Goal: Information Seeking & Learning: Learn about a topic

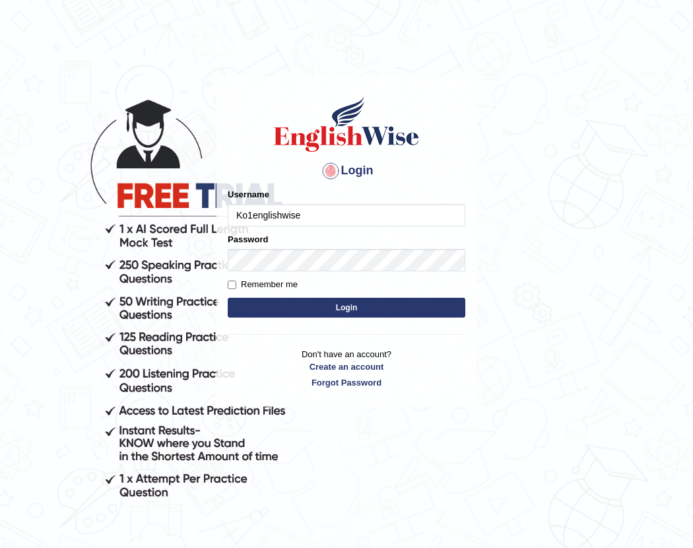
type input "Ko1englishwise"
click at [332, 311] on button "Login" at bounding box center [346, 308] width 237 height 20
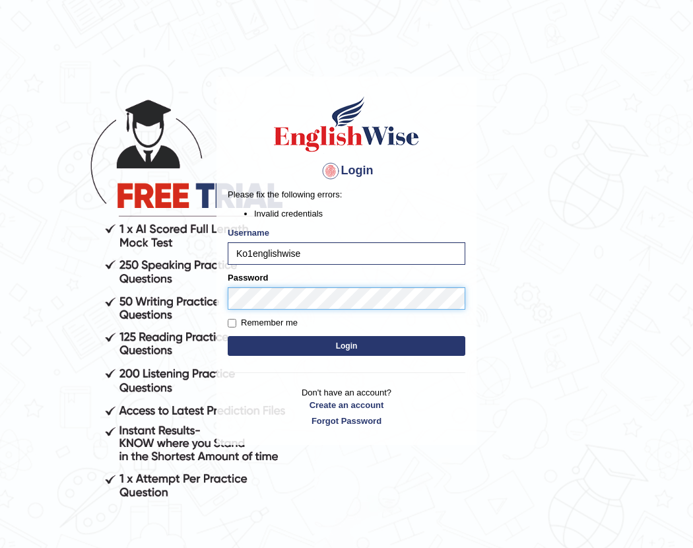
click at [90, 274] on body "Login Please fix the following errors: Invalid credentials Username Ko1englishw…" at bounding box center [346, 309] width 693 height 548
click at [83, 272] on body "Login Please fix the following errors: Invalid credentials Username Ko1englishw…" at bounding box center [346, 309] width 693 height 548
click at [82, 272] on body "Login Please fix the following errors: Invalid credentials Username Ko1englishw…" at bounding box center [346, 309] width 693 height 548
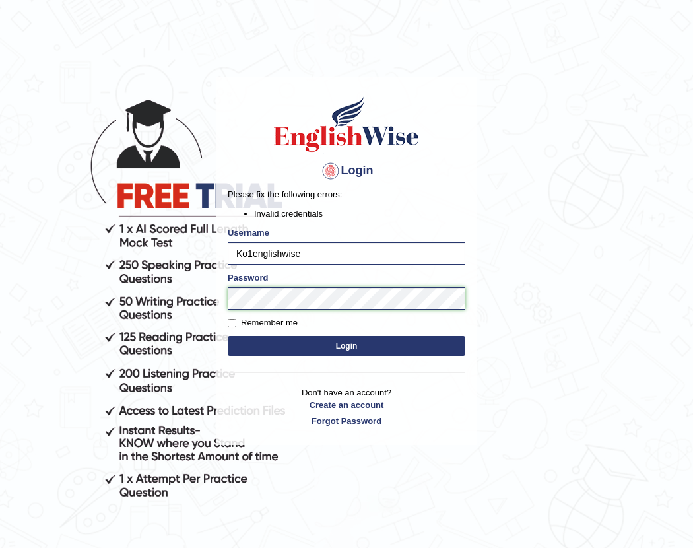
click at [228, 336] on button "Login" at bounding box center [346, 346] width 237 height 20
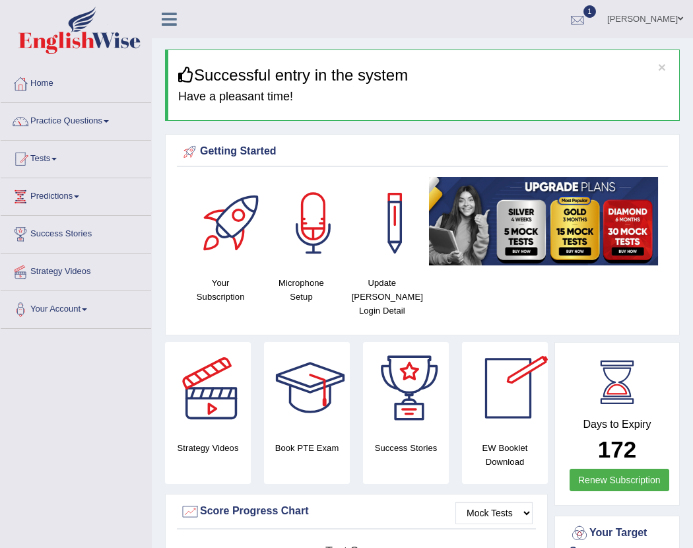
click at [584, 12] on div at bounding box center [577, 20] width 20 height 20
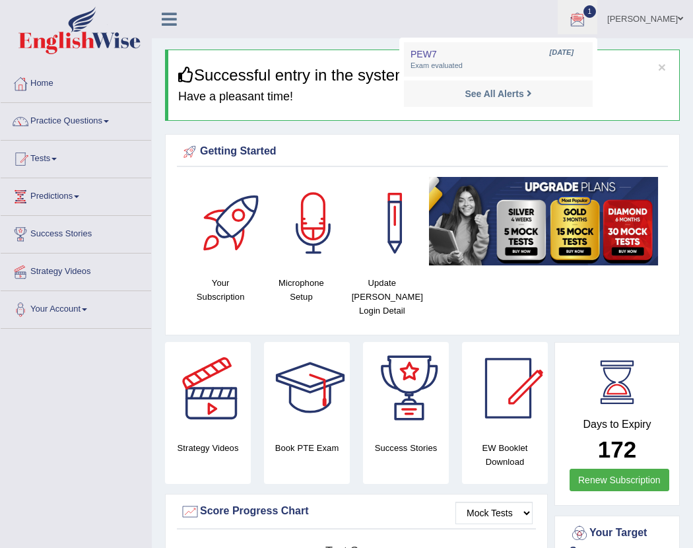
click at [482, 44] on li "PEW7 Aug 11, 2025 Exam evaluated" at bounding box center [498, 59] width 189 height 34
click at [587, 13] on div at bounding box center [577, 20] width 20 height 20
click at [491, 96] on strong "See All Alerts" at bounding box center [493, 93] width 59 height 11
click at [491, 96] on h4 "Have a pleasant time!" at bounding box center [423, 96] width 491 height 13
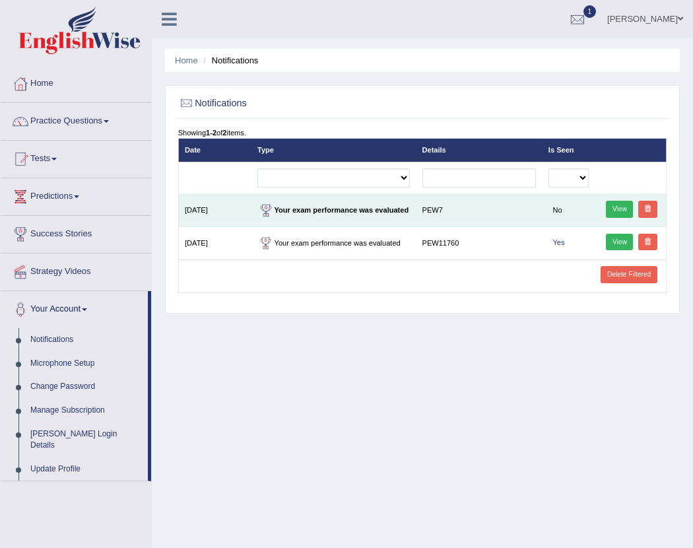
click at [410, 213] on td "Your exam performance was evaluated" at bounding box center [333, 210] width 164 height 33
click at [348, 206] on strong "Your exam performance was evaluated" at bounding box center [332, 210] width 151 height 8
click at [270, 208] on div at bounding box center [265, 210] width 17 height 17
click at [247, 209] on td "Aug 11, 2025" at bounding box center [214, 210] width 73 height 33
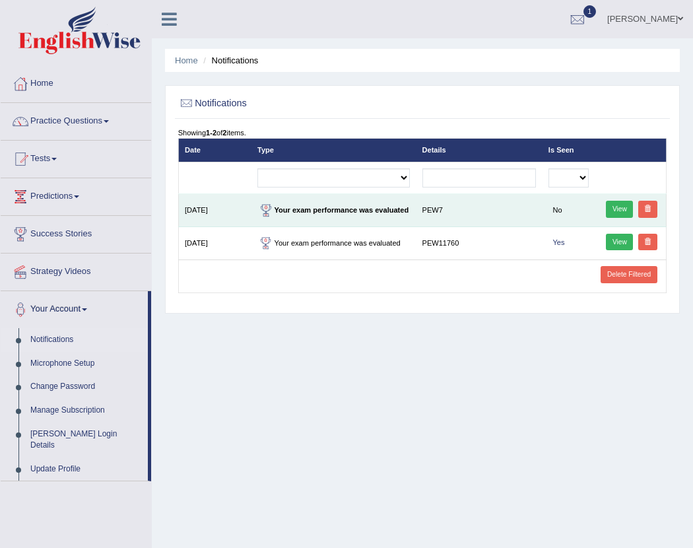
click at [620, 208] on link "View" at bounding box center [619, 209] width 27 height 17
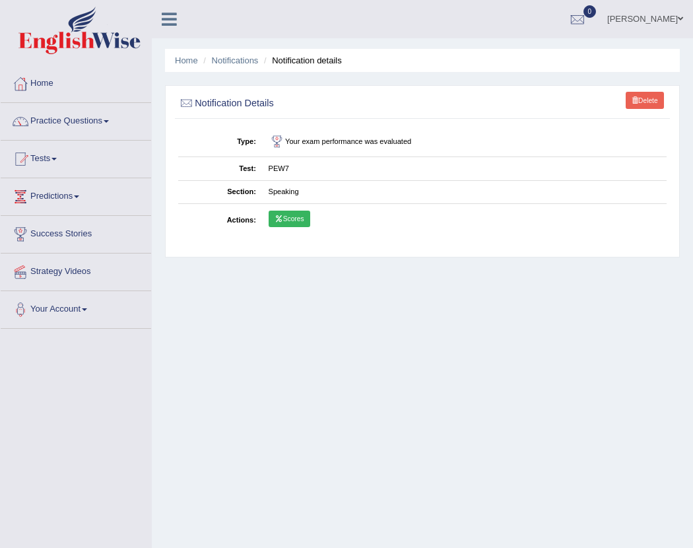
click at [275, 220] on icon at bounding box center [278, 218] width 9 height 7
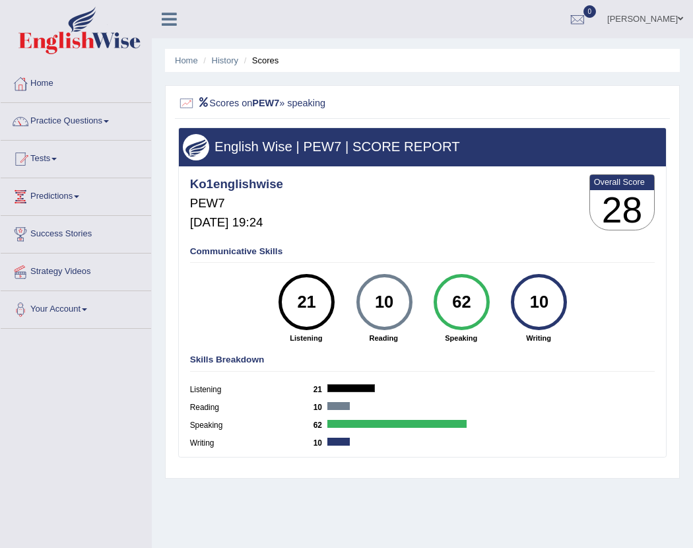
click at [61, 119] on link "Practice Questions" at bounding box center [76, 119] width 150 height 33
click at [57, 118] on link "Practice Questions" at bounding box center [76, 119] width 150 height 33
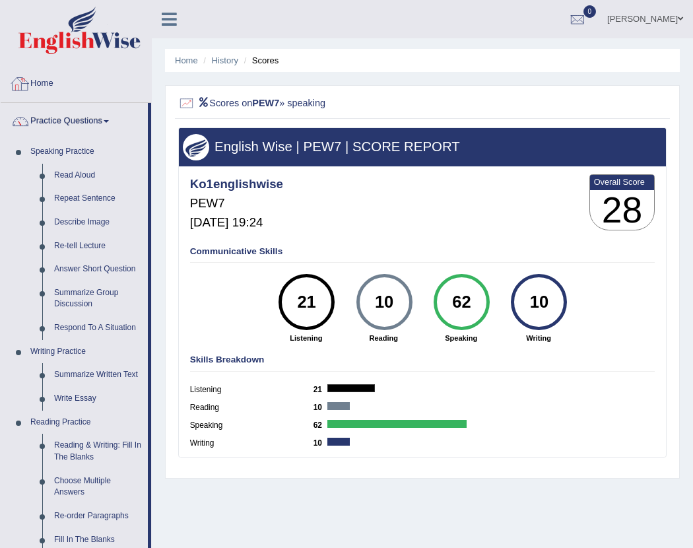
click at [40, 86] on link "Home" at bounding box center [76, 81] width 150 height 33
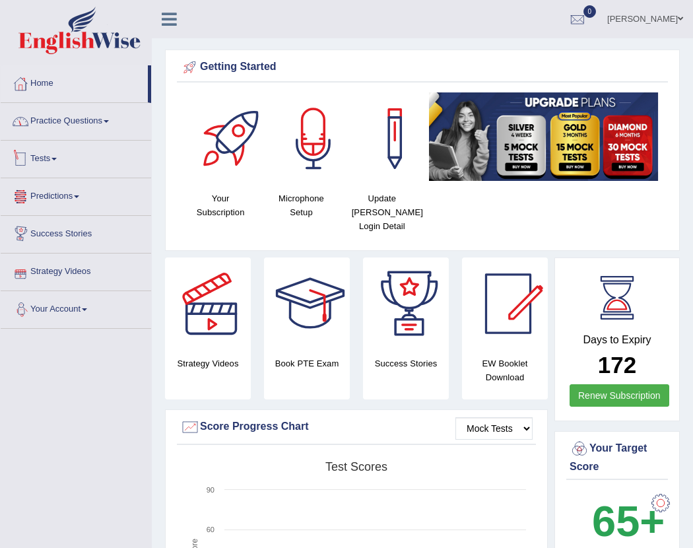
click at [73, 116] on link "Practice Questions" at bounding box center [76, 119] width 150 height 33
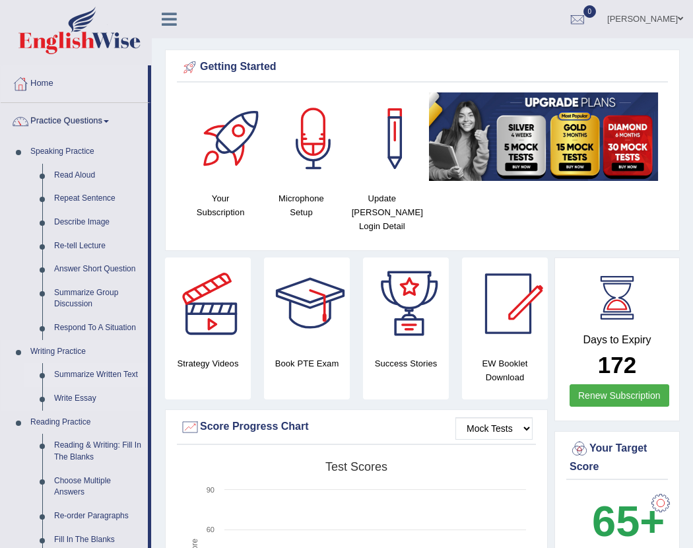
click at [125, 377] on link "Summarize Written Text" at bounding box center [98, 375] width 100 height 24
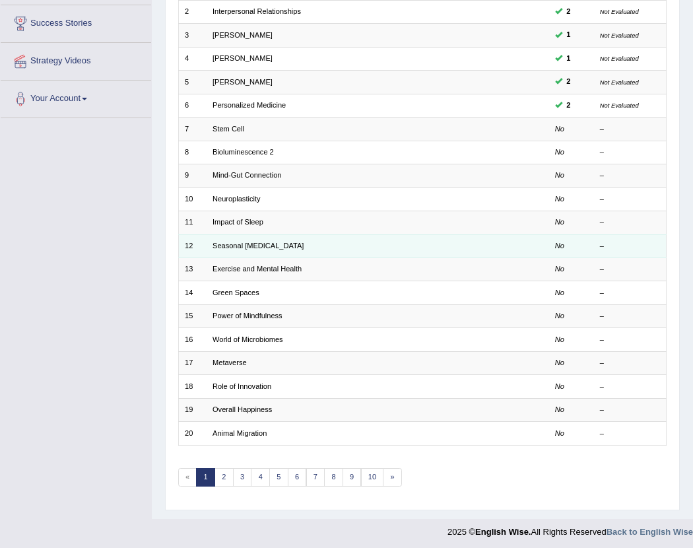
scroll to position [215, 0]
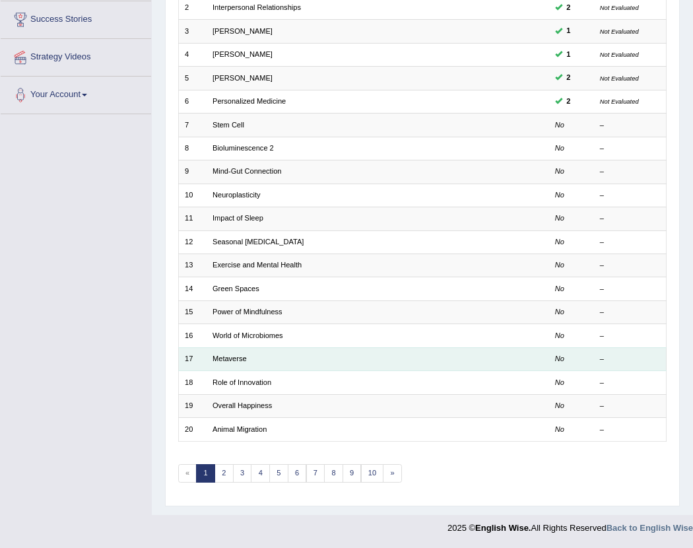
click at [420, 351] on td "Metaverse" at bounding box center [335, 358] width 258 height 23
click at [235, 352] on td "Metaverse" at bounding box center [335, 358] width 258 height 23
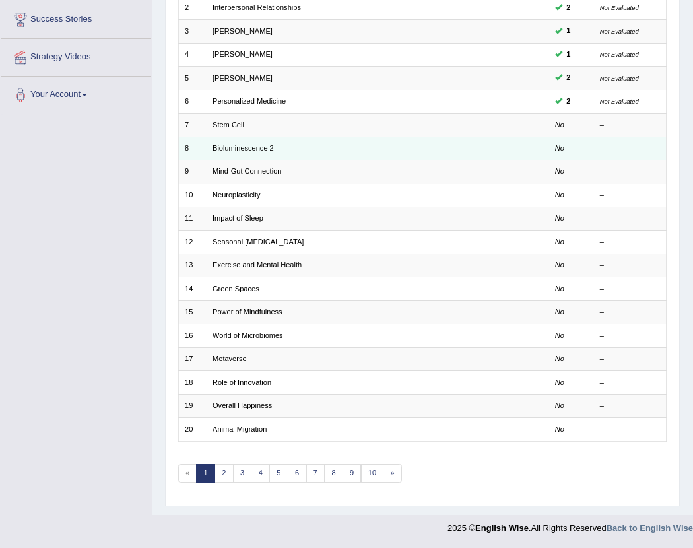
click at [239, 153] on td "Bioluminescence 2" at bounding box center [335, 148] width 258 height 23
click at [237, 148] on link "Bioluminescence 2" at bounding box center [242, 148] width 61 height 8
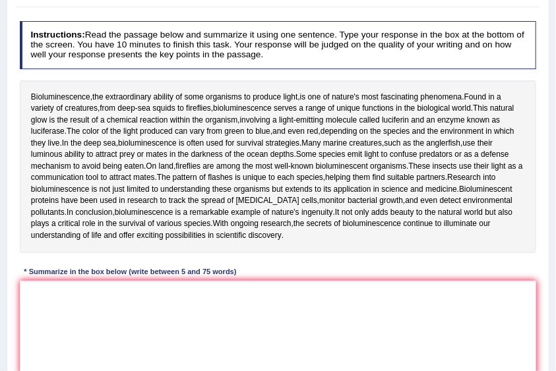
scroll to position [220, 0]
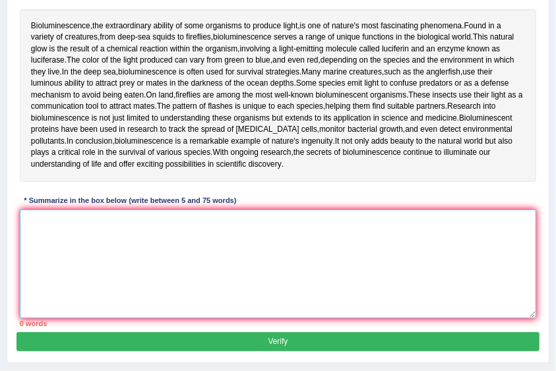
click at [315, 251] on textarea at bounding box center [278, 264] width 517 height 109
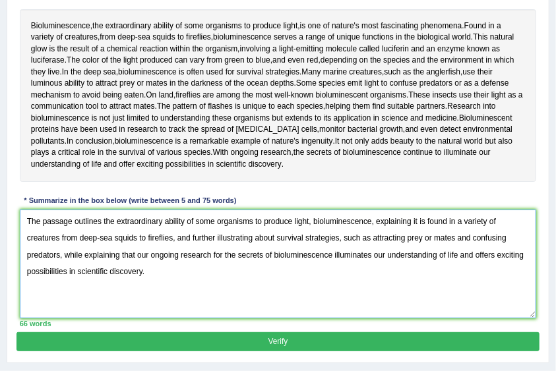
type textarea "The passage outlines the extraordinary ability of some organisms to produce lig…"
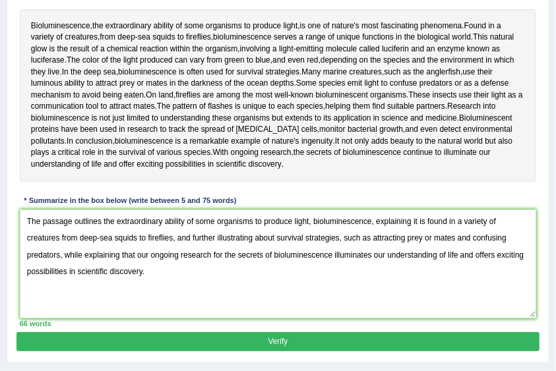
click at [255, 335] on button "Verify" at bounding box center [277, 341] width 522 height 19
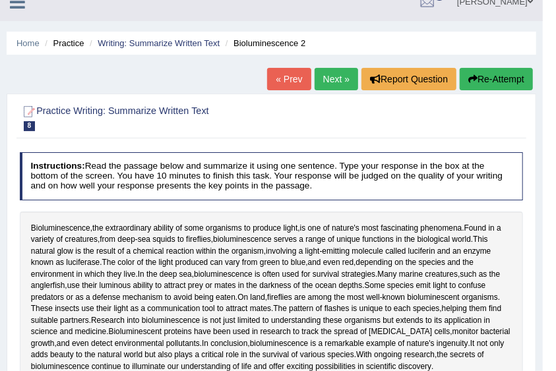
scroll to position [0, 0]
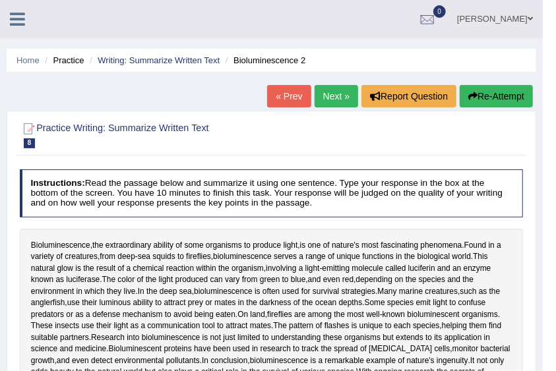
click at [330, 94] on link "Next »" at bounding box center [337, 96] width 44 height 22
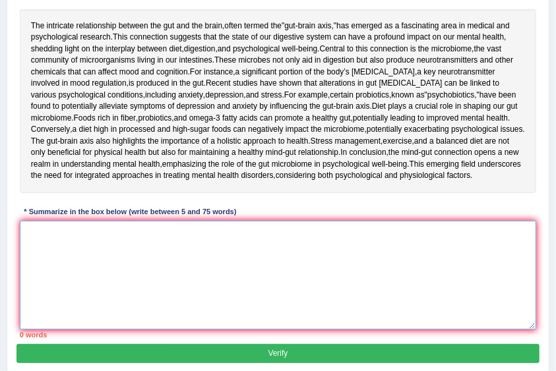
click at [241, 330] on textarea at bounding box center [278, 275] width 517 height 109
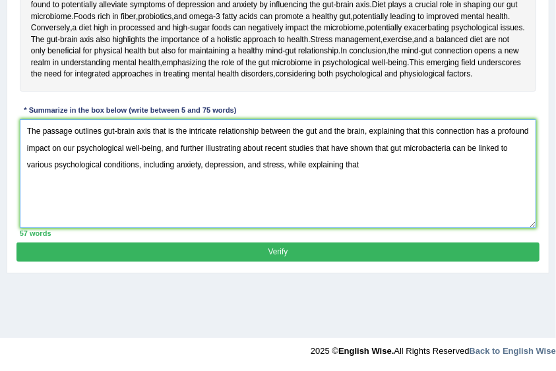
scroll to position [352, 0]
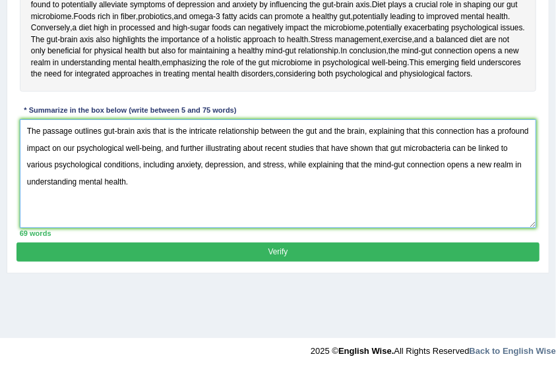
type textarea "The passage outlines gut-brain axis that is the intricate relationship between …"
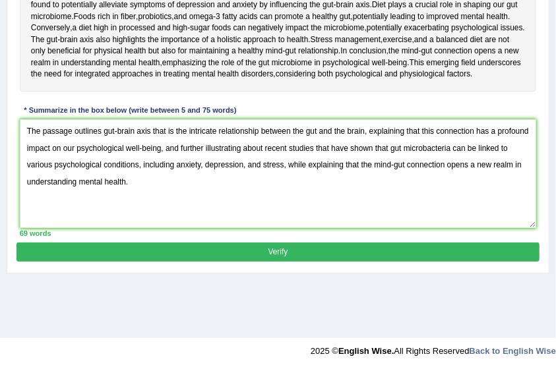
click at [247, 262] on button "Verify" at bounding box center [277, 252] width 522 height 19
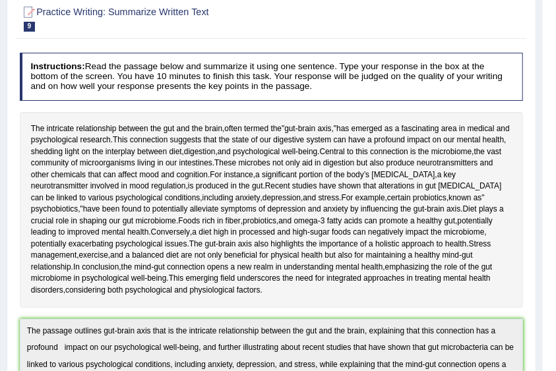
scroll to position [0, 0]
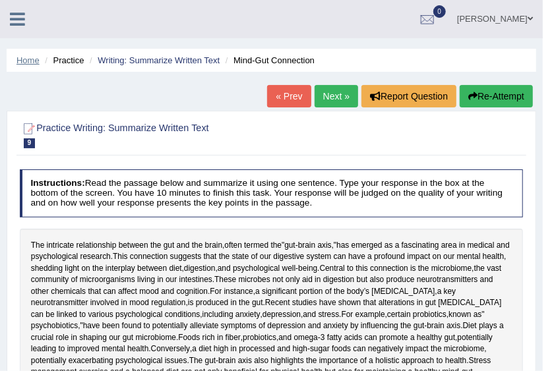
click at [17, 57] on link "Home" at bounding box center [27, 60] width 23 height 10
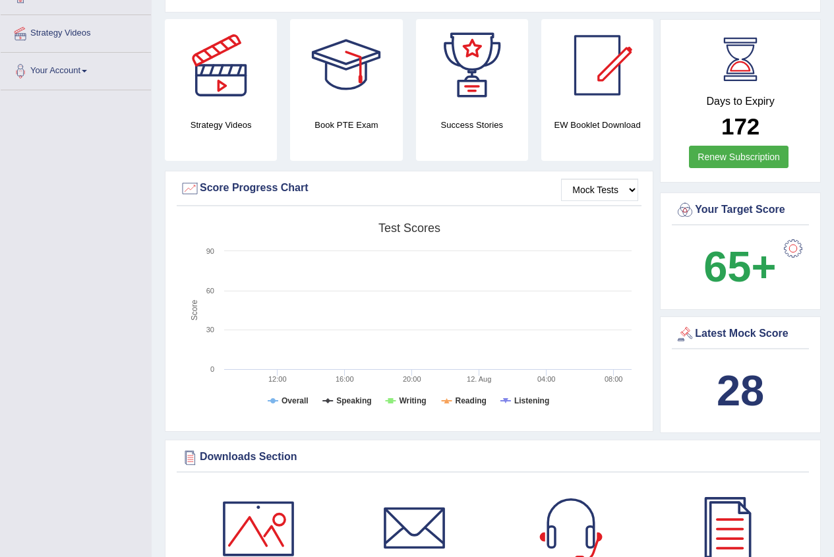
scroll to position [307, 0]
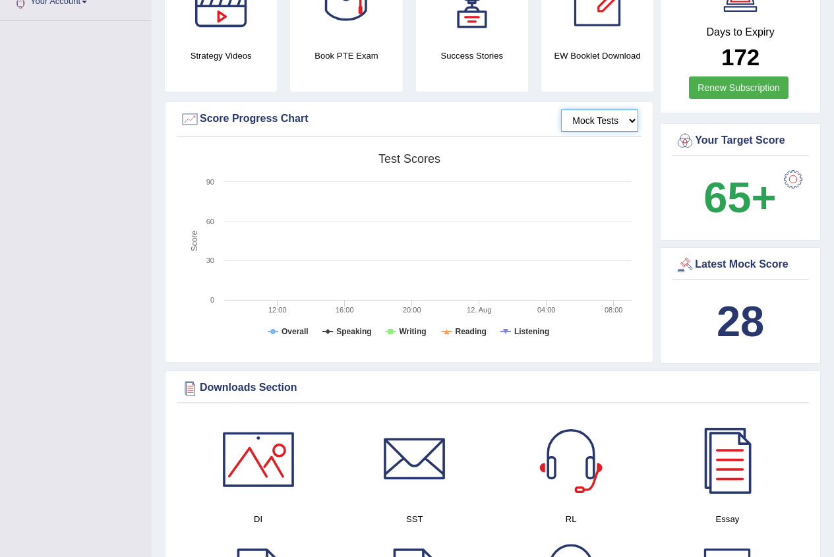
click at [555, 110] on select "Mock Tests" at bounding box center [599, 121] width 77 height 22
click at [360, 327] on tspan "Speaking" at bounding box center [353, 331] width 35 height 9
click at [355, 327] on tspan "Speaking" at bounding box center [353, 331] width 35 height 9
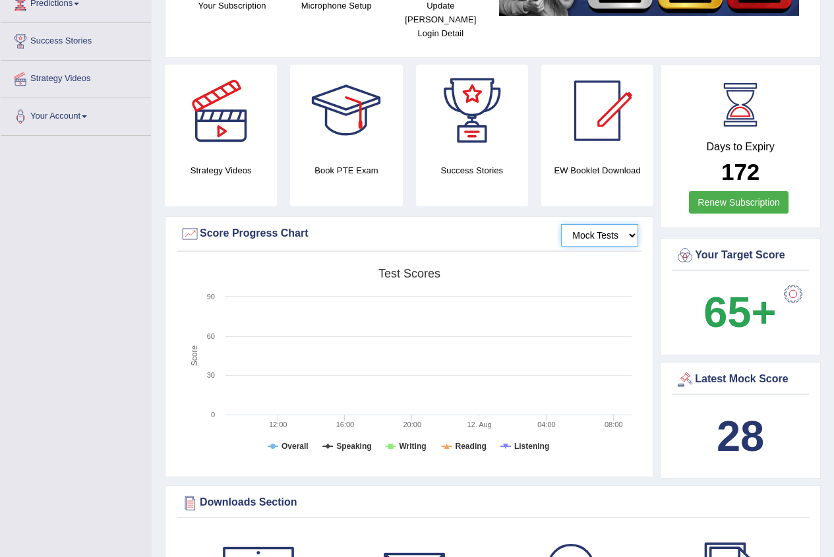
scroll to position [0, 0]
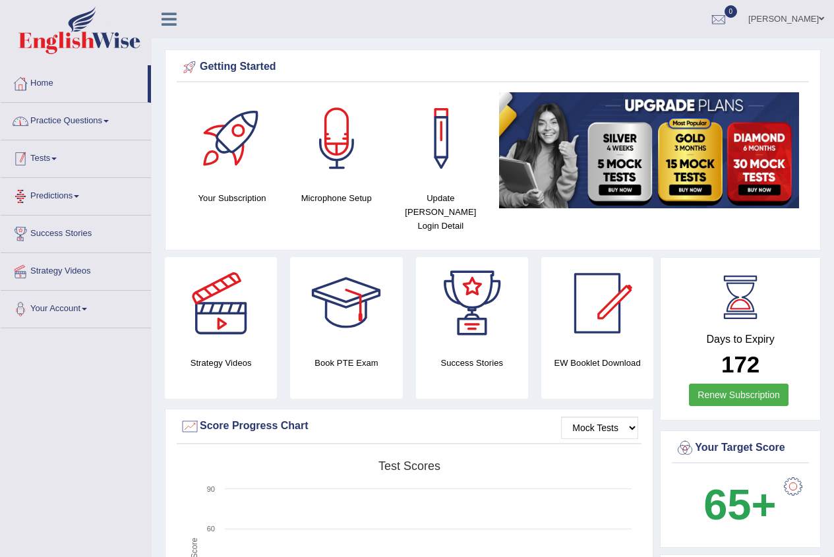
click at [53, 113] on link "Practice Questions" at bounding box center [76, 119] width 150 height 33
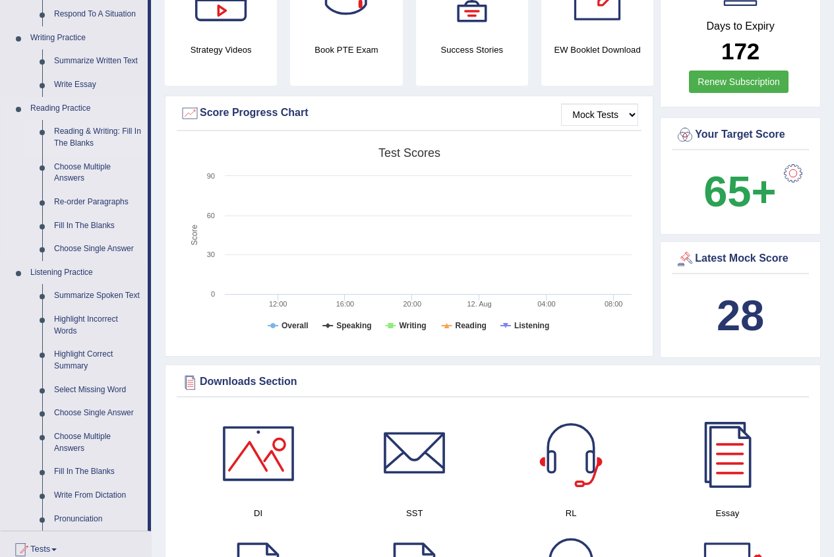
scroll to position [330, 0]
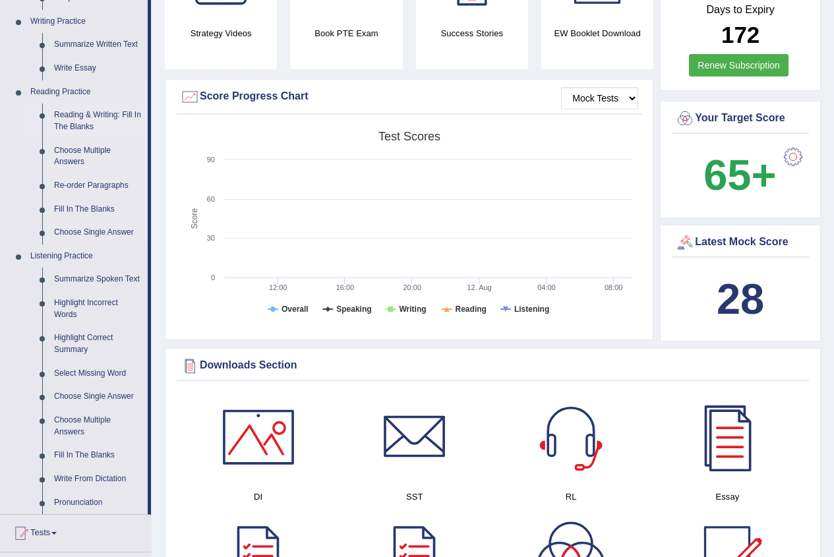
click at [121, 107] on link "Reading & Writing: Fill In The Blanks" at bounding box center [98, 121] width 100 height 35
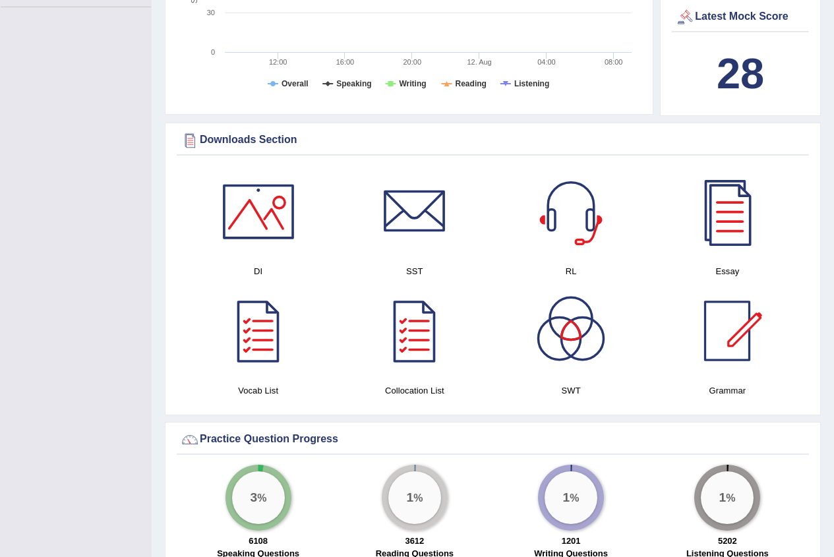
scroll to position [1007, 0]
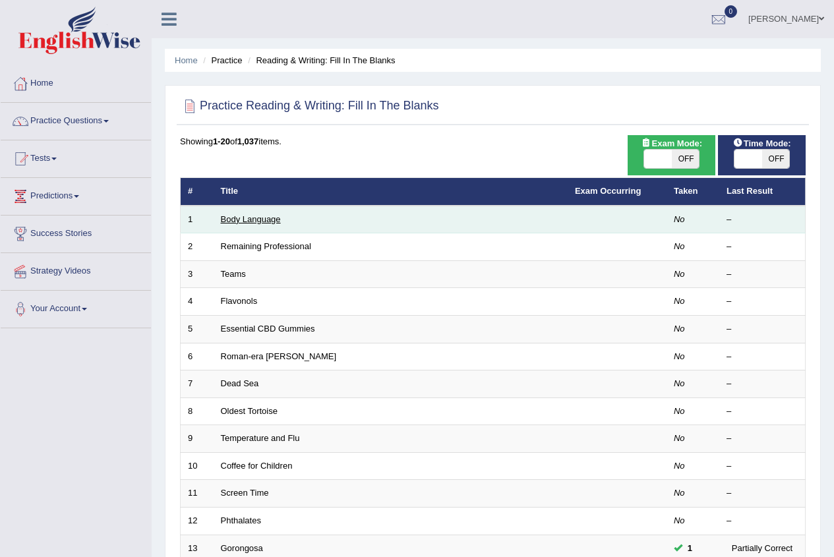
click at [263, 218] on link "Body Language" at bounding box center [251, 219] width 60 height 10
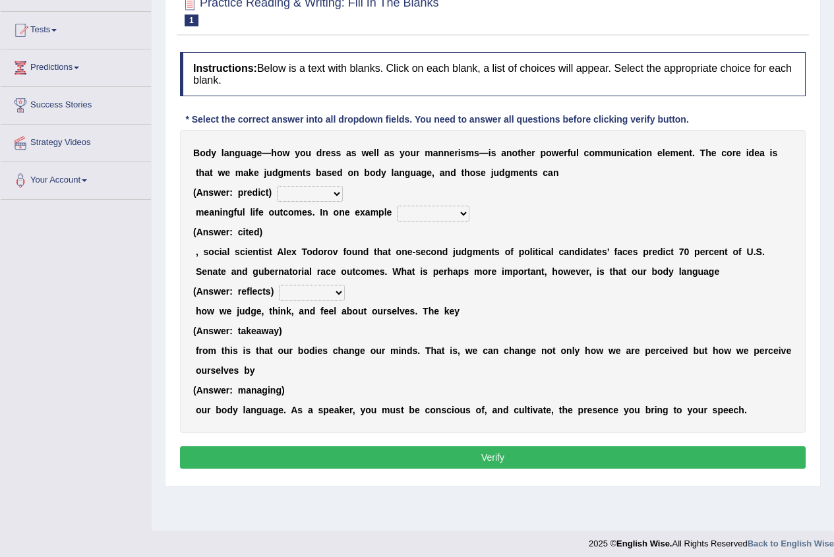
scroll to position [135, 0]
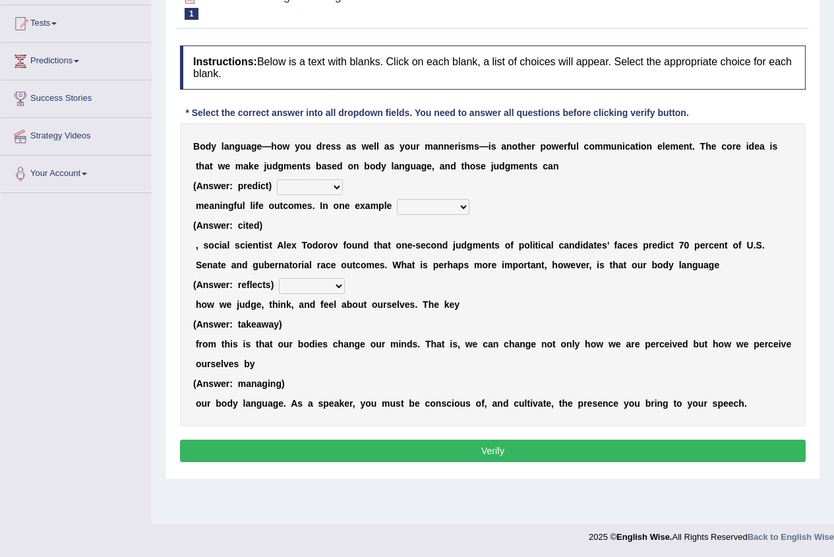
click at [326, 187] on select "predict preserve prevent prepare" at bounding box center [310, 187] width 66 height 16
click at [396, 183] on div "B o d y l a n g u a g e — h o w y o u d r e s s a s w e l l a s y o u r m a n n…" at bounding box center [493, 274] width 626 height 303
click at [439, 206] on select "citing having cited to be cited cited" at bounding box center [433, 207] width 73 height 16
click at [499, 201] on div "B o d y l a n g u a g e — h o w y o u d r e s s a s w e l l a s y o u r m a n n…" at bounding box center [493, 274] width 626 height 303
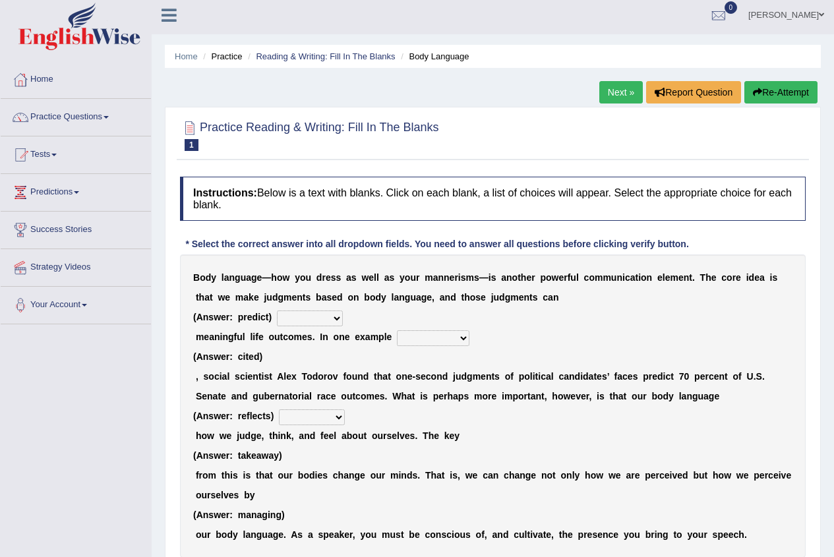
scroll to position [0, 0]
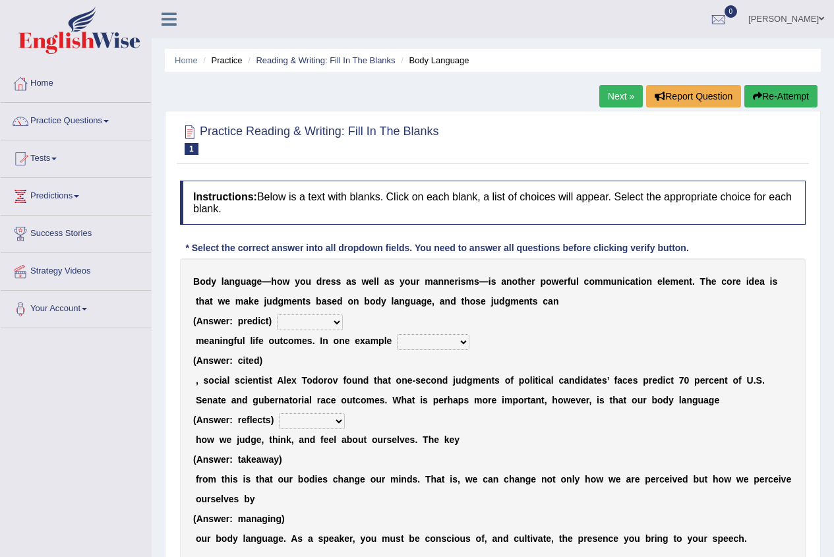
click at [621, 97] on link "Next »" at bounding box center [622, 96] width 44 height 22
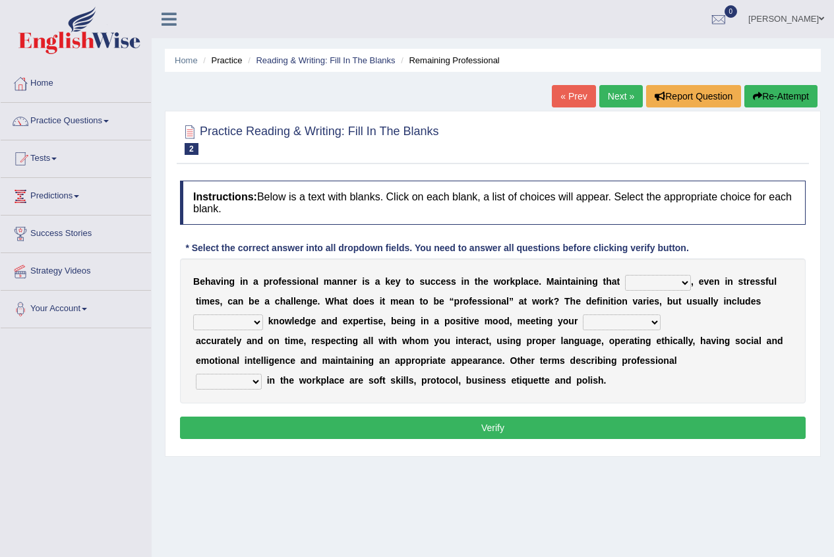
click at [569, 100] on link "« Prev" at bounding box center [574, 96] width 44 height 22
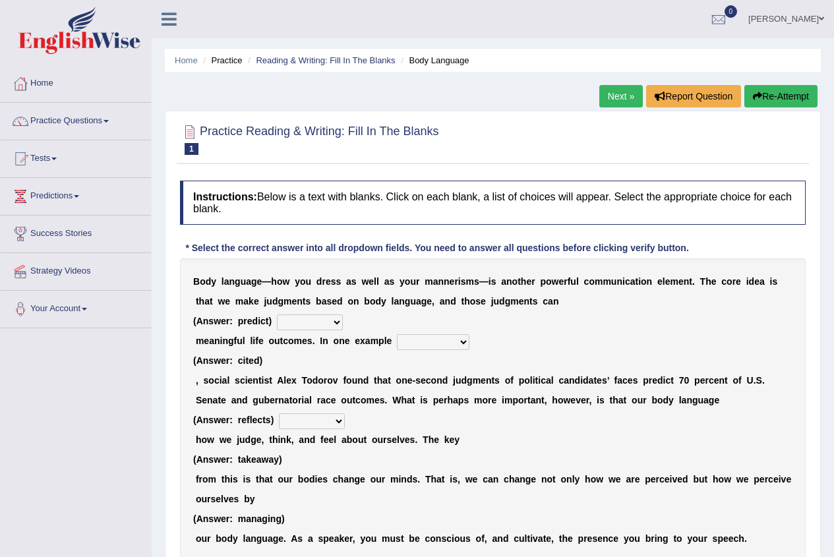
click at [615, 95] on link "Next »" at bounding box center [622, 96] width 44 height 22
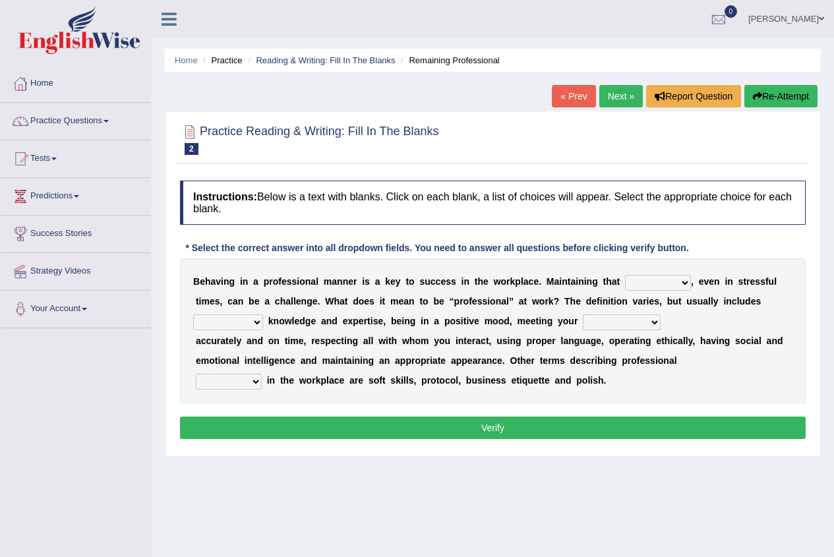
scroll to position [66, 0]
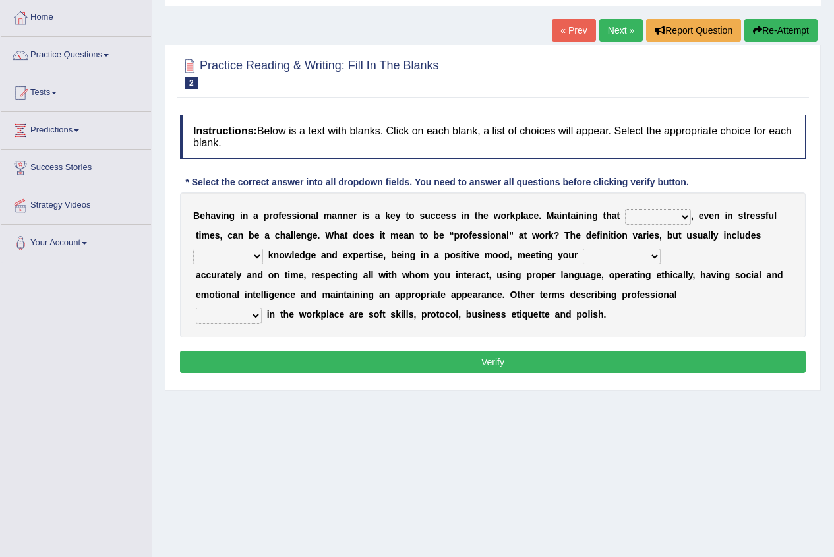
click at [643, 217] on select "demand domain direction demeanor" at bounding box center [658, 217] width 66 height 16
select select "direction"
click at [625, 209] on select "demand domain direction demeanor" at bounding box center [658, 217] width 66 height 16
click at [263, 249] on select "possessing appraising processing assessing" at bounding box center [228, 257] width 70 height 16
select select "possessing"
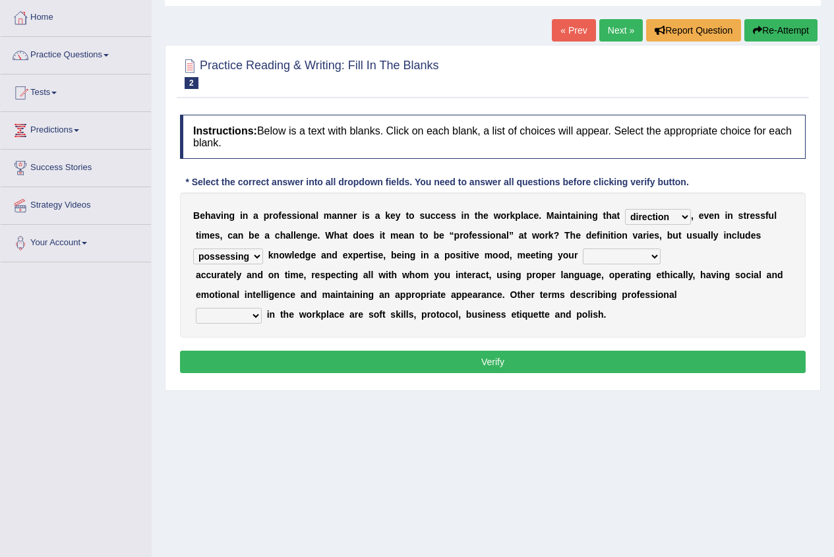
click at [263, 249] on select "possessing appraising processing assessing" at bounding box center [228, 257] width 70 height 16
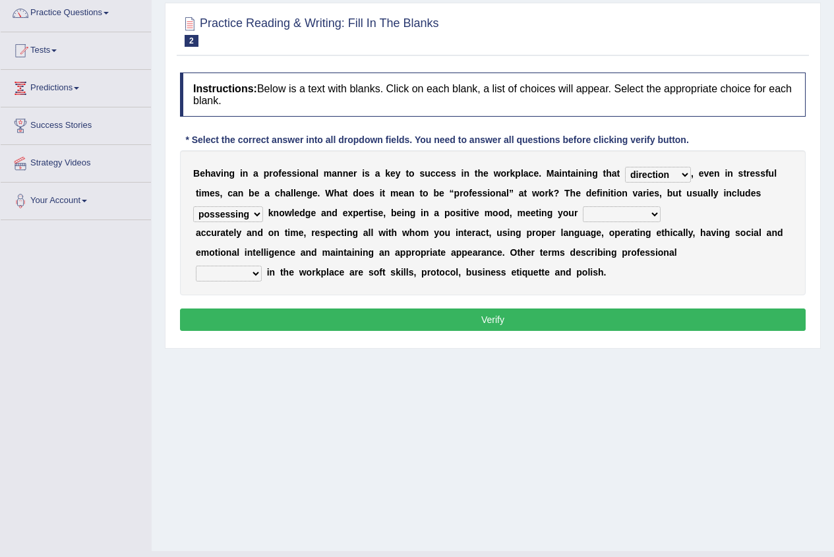
scroll to position [132, 0]
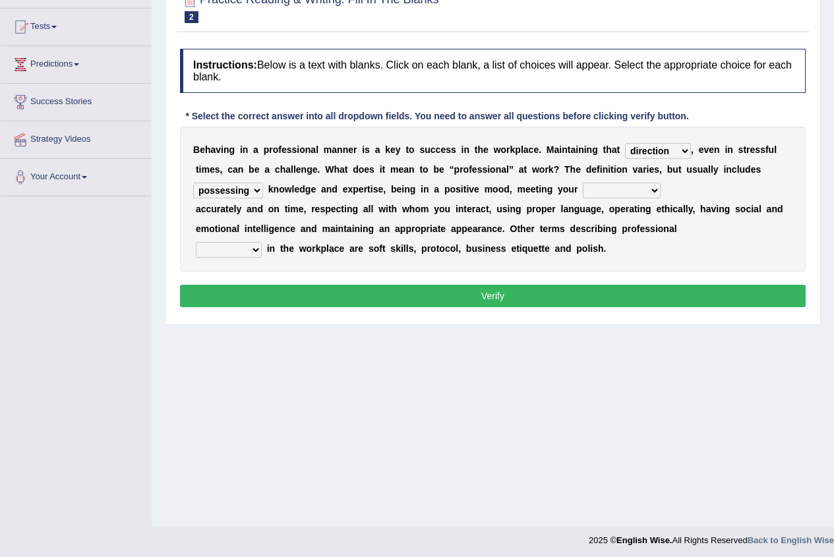
click at [583, 189] on select "opportunities occupations observations obligations" at bounding box center [622, 191] width 78 height 16
select select "observations"
click at [583, 183] on select "opportunities occupations observations obligations" at bounding box center [622, 191] width 78 height 16
click at [242, 245] on select "conduct contact condition contract" at bounding box center [229, 250] width 66 height 16
select select "condition"
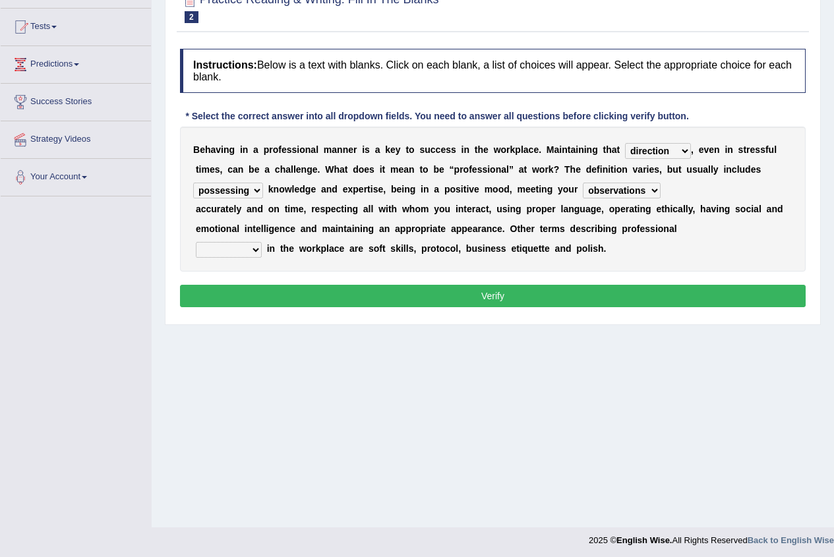
click at [196, 242] on select "conduct contact condition contract" at bounding box center [229, 250] width 66 height 16
click at [329, 286] on button "Verify" at bounding box center [493, 296] width 626 height 22
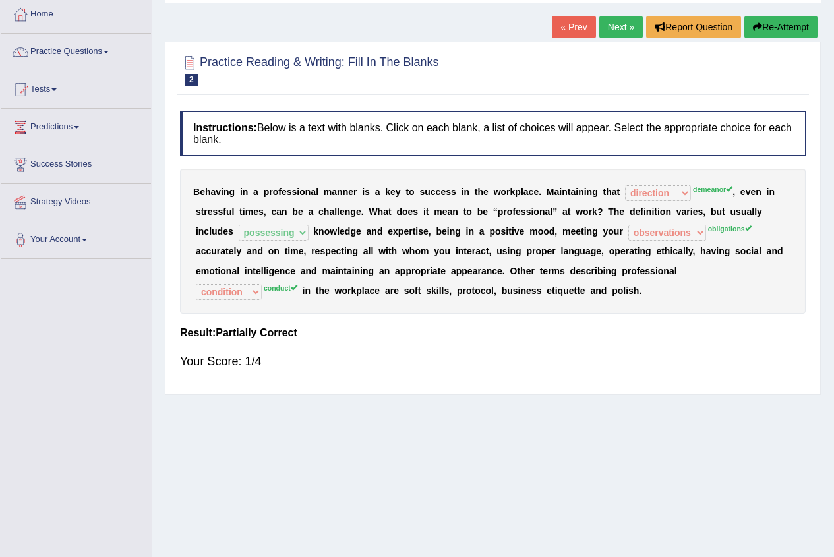
scroll to position [0, 0]
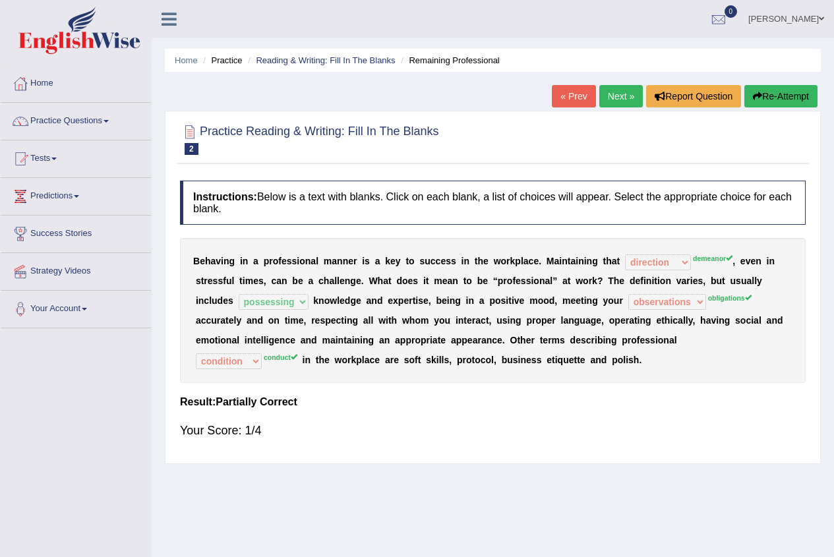
click at [615, 91] on link "Next »" at bounding box center [622, 96] width 44 height 22
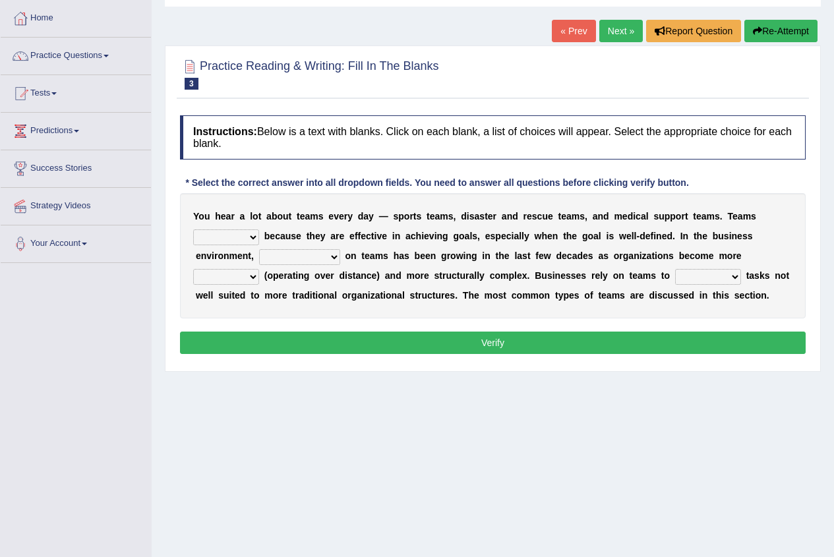
scroll to position [66, 0]
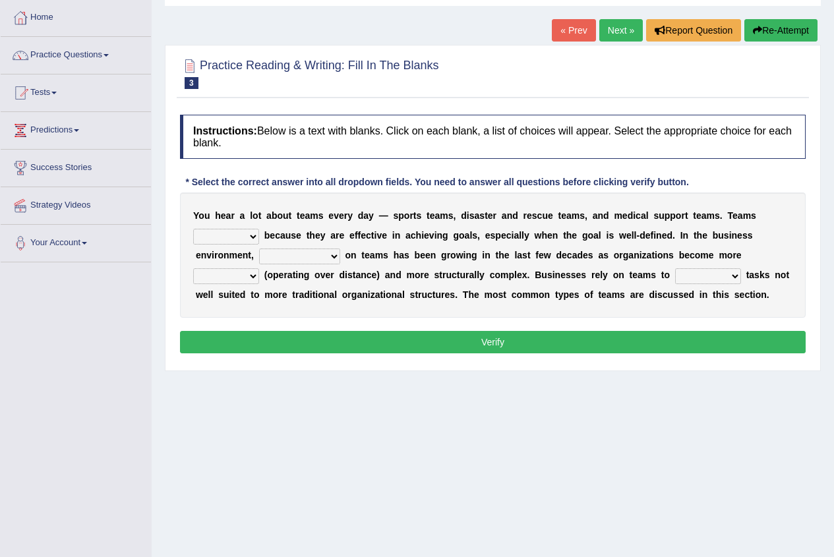
click at [259, 229] on select "exert extend express exist" at bounding box center [226, 237] width 66 height 16
select select "exist"
click at [259, 229] on select "exert extend express exist" at bounding box center [226, 237] width 66 height 16
click at [263, 252] on select "reliability reliance realization independence" at bounding box center [299, 257] width 81 height 16
select select "reliability"
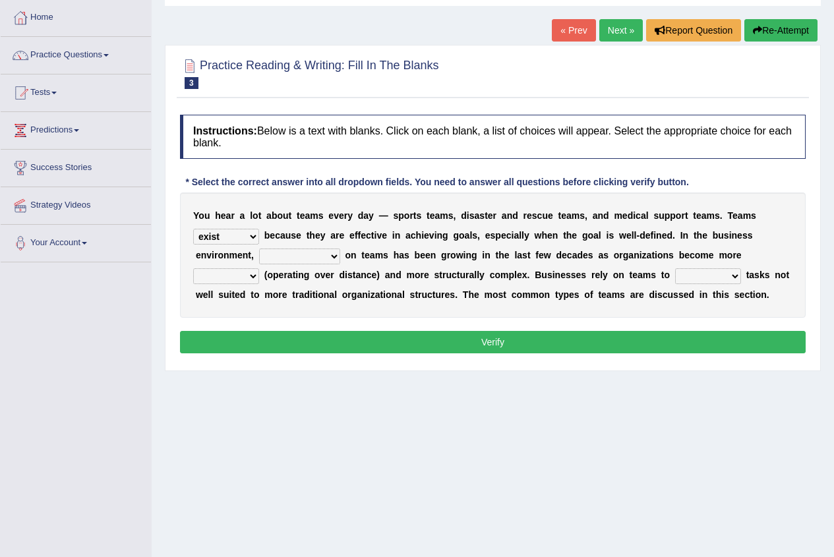
click at [259, 249] on select "reliability reliance realization independence" at bounding box center [299, 257] width 81 height 16
click at [259, 268] on select "authentic virtual simplified veritable" at bounding box center [226, 276] width 66 height 16
select select "virtual"
click at [259, 268] on select "authentic virtual simplified veritable" at bounding box center [226, 276] width 66 height 16
click at [675, 274] on select "perform possess compare conform" at bounding box center [708, 276] width 66 height 16
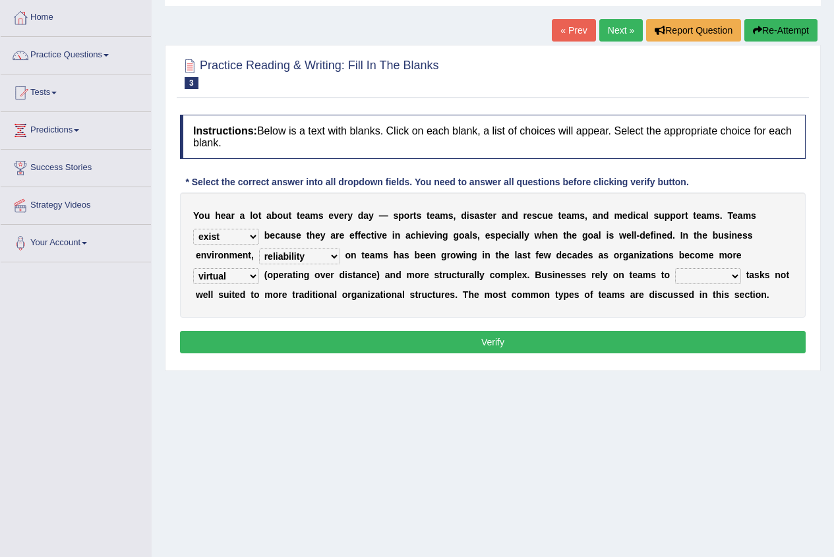
select select "perform"
click at [675, 268] on select "perform possess compare conform" at bounding box center [708, 276] width 66 height 16
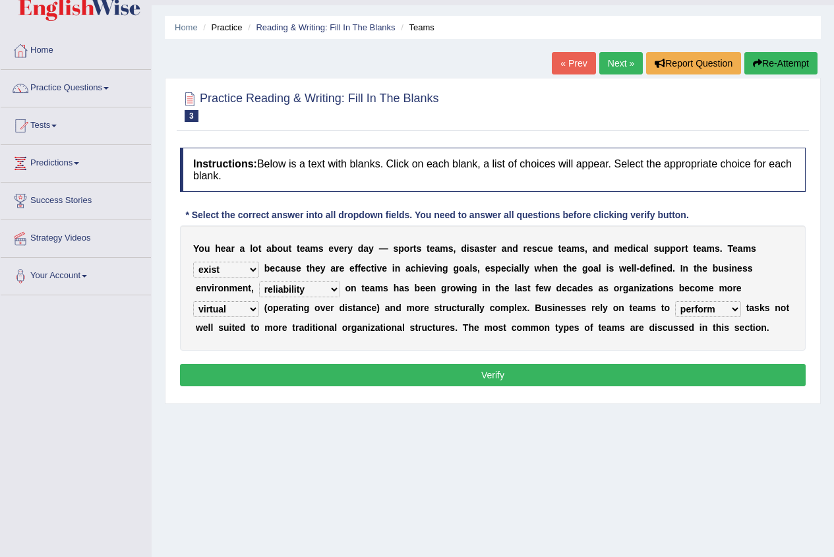
scroll to position [0, 0]
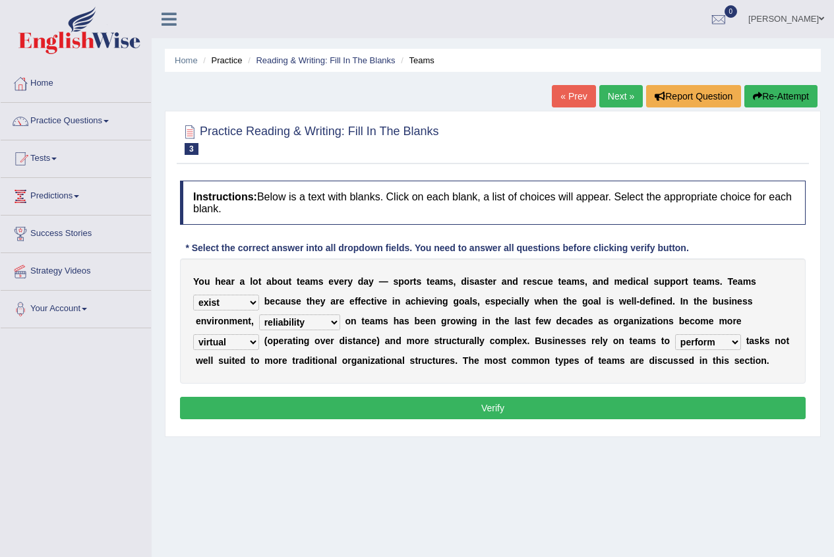
click at [413, 404] on button "Verify" at bounding box center [493, 408] width 626 height 22
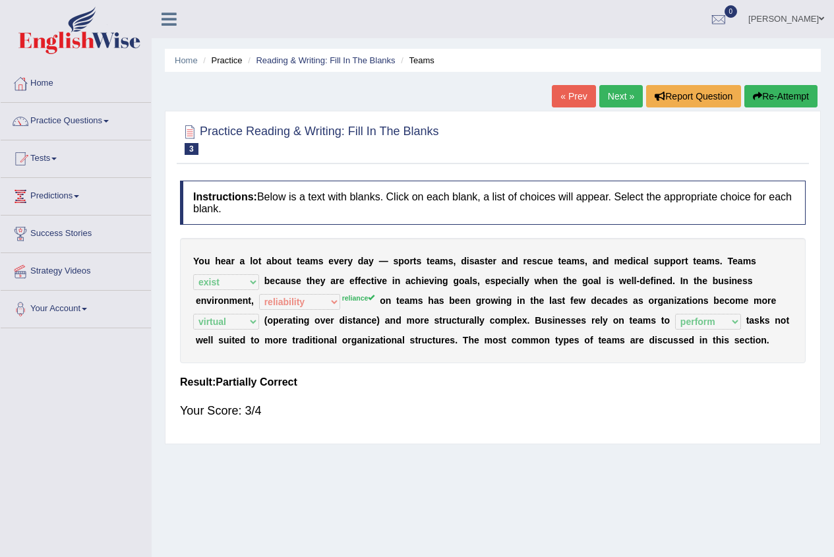
click at [629, 99] on link "Next »" at bounding box center [622, 96] width 44 height 22
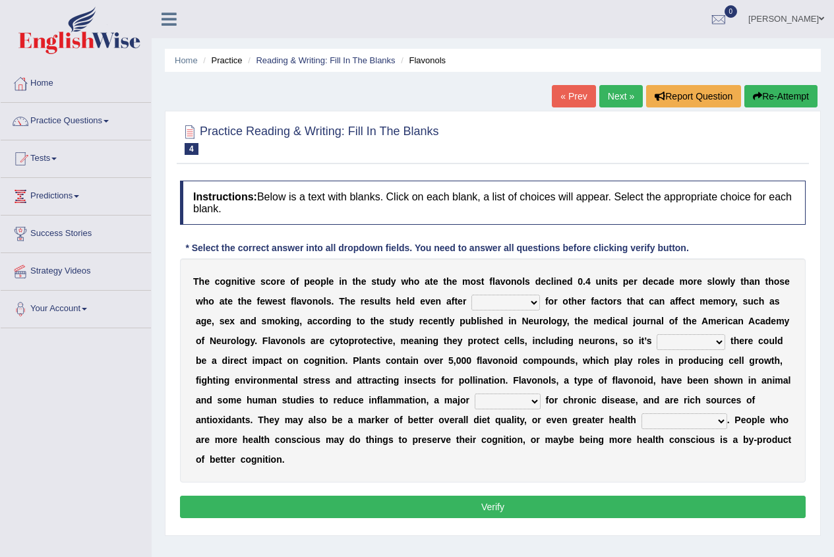
click at [476, 303] on select "consulting adjusting automating advertising" at bounding box center [506, 303] width 69 height 16
select select "adjusting"
click at [472, 295] on select "consulting adjusting automating advertising" at bounding box center [506, 303] width 69 height 16
click at [657, 336] on select "irresistible purposeful plausible detrimental" at bounding box center [691, 342] width 69 height 16
select select "purposeful"
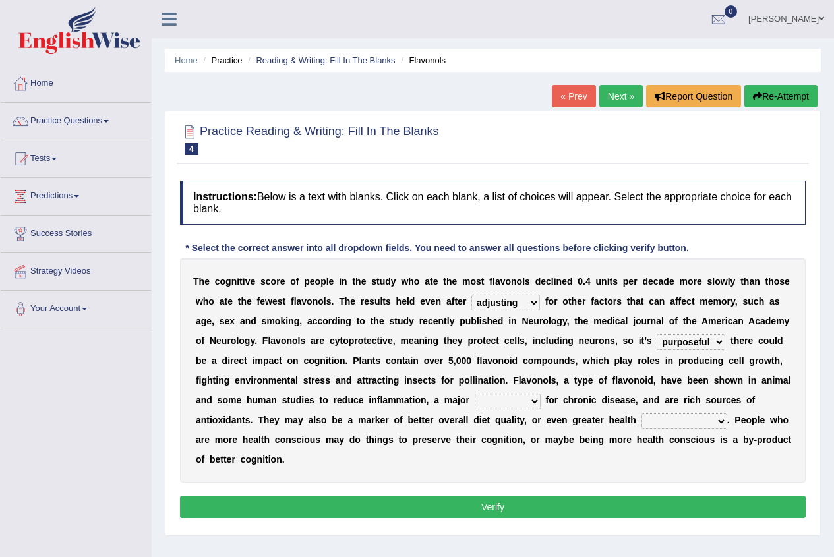
click at [657, 334] on select "irresistible purposeful plausible detrimental" at bounding box center [691, 342] width 69 height 16
click at [475, 400] on select "nuance module fact trigger" at bounding box center [508, 402] width 66 height 16
select select "fact"
click at [475, 394] on select "nuance module fact trigger" at bounding box center [508, 402] width 66 height 16
click at [642, 422] on select "intervention cognition protection consciousness" at bounding box center [685, 422] width 86 height 16
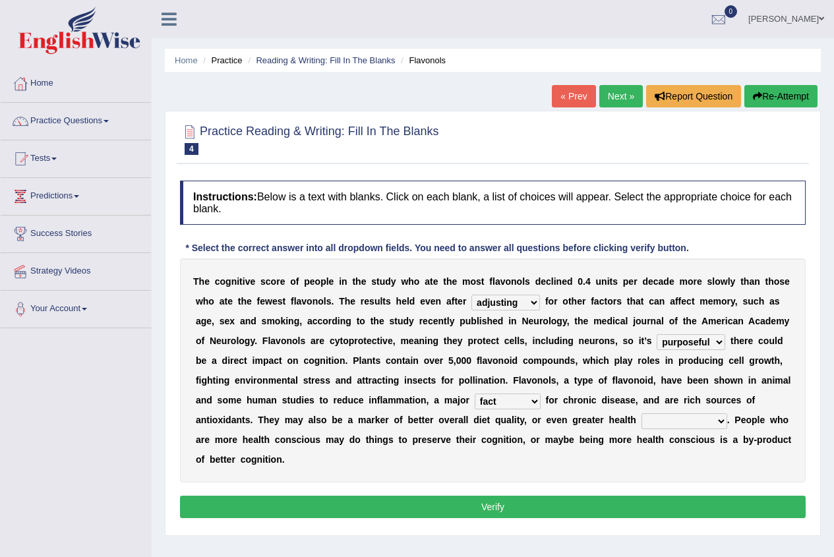
select select "protection"
click at [642, 414] on select "intervention cognition protection consciousness" at bounding box center [685, 422] width 86 height 16
click at [466, 496] on button "Verify" at bounding box center [493, 507] width 626 height 22
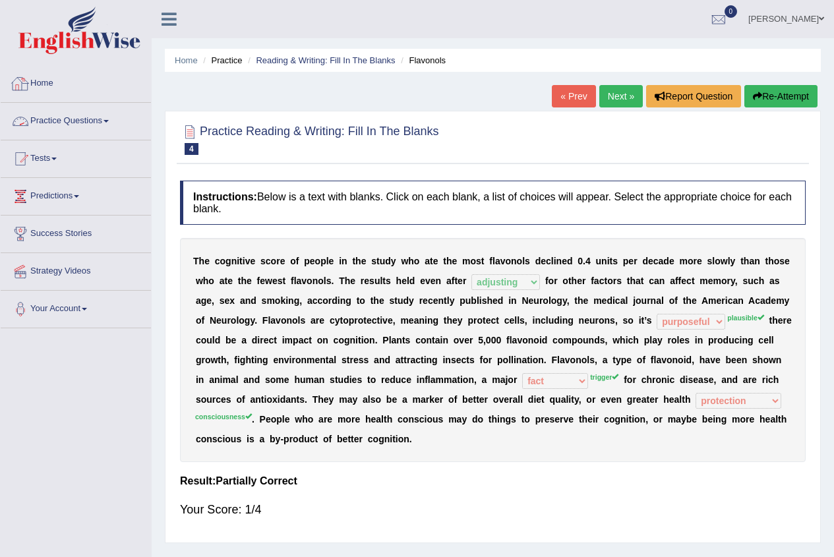
click at [40, 94] on link "Home" at bounding box center [76, 81] width 150 height 33
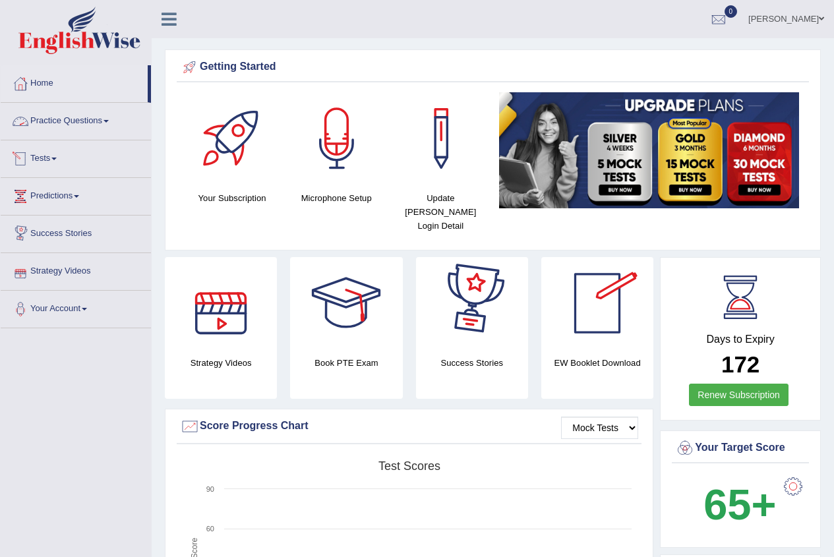
click at [106, 116] on link "Practice Questions" at bounding box center [76, 119] width 150 height 33
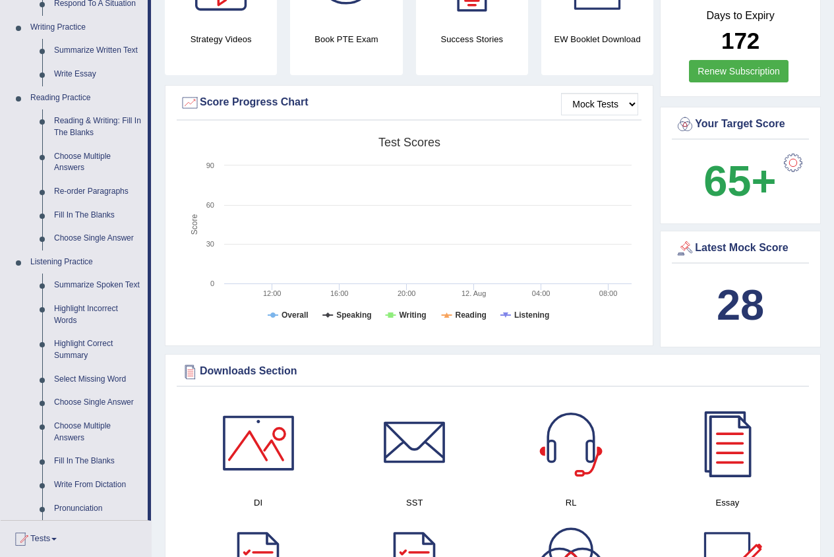
scroll to position [330, 0]
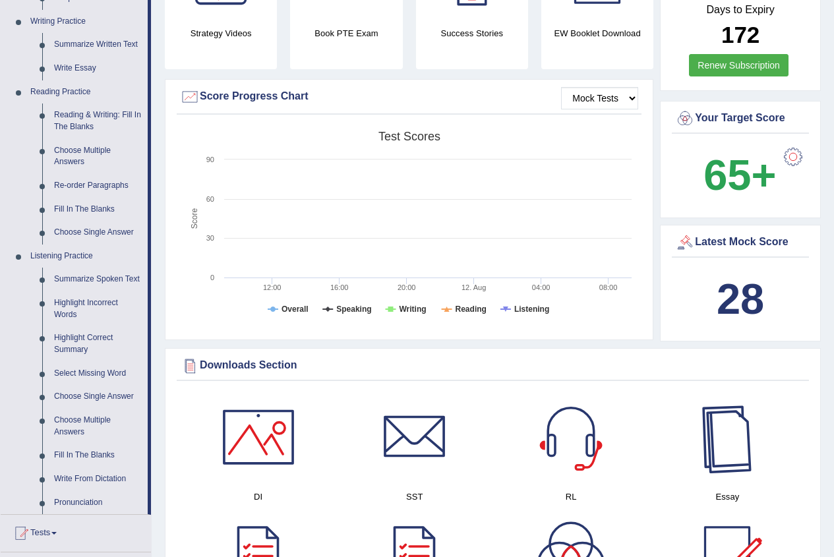
click at [764, 275] on b "28" at bounding box center [740, 299] width 47 height 48
click at [348, 305] on tspan "Speaking" at bounding box center [353, 309] width 35 height 9
click at [406, 305] on tspan "Writing" at bounding box center [412, 309] width 27 height 9
click at [468, 305] on tspan "Reading" at bounding box center [471, 309] width 31 height 9
click at [530, 305] on tspan "Listening" at bounding box center [532, 309] width 35 height 9
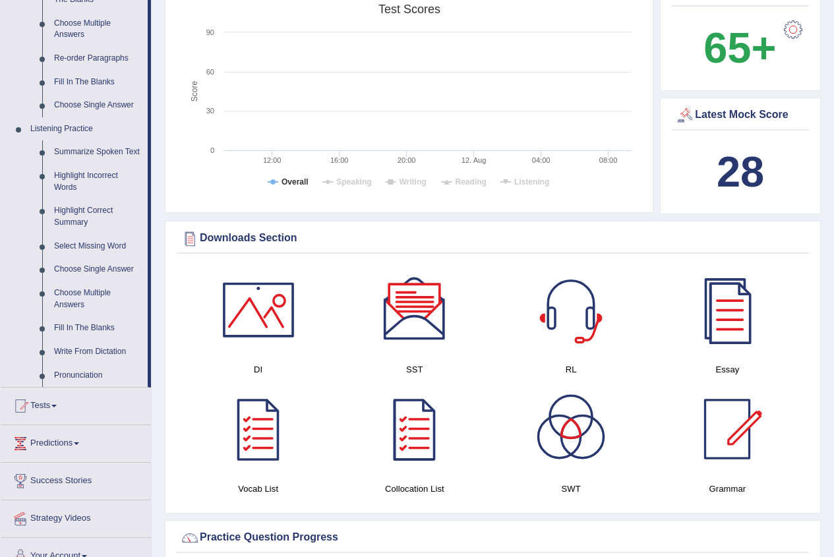
scroll to position [462, 0]
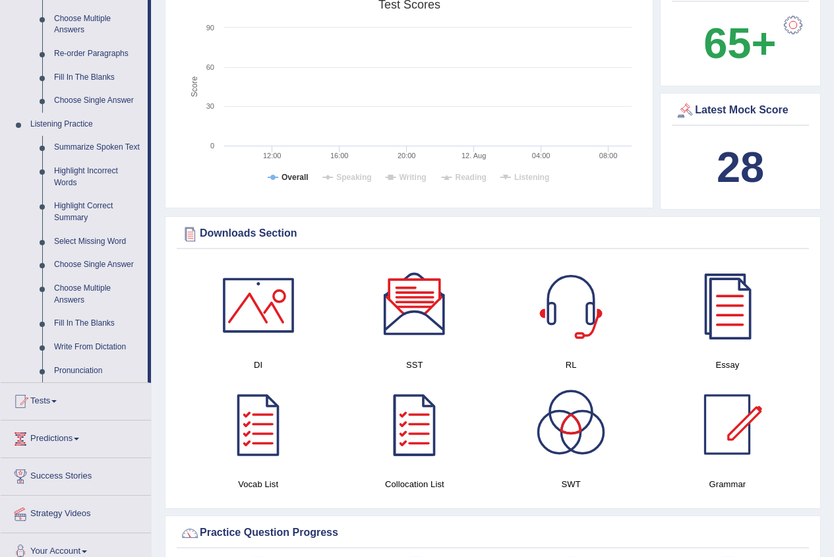
click at [751, 150] on b "28" at bounding box center [740, 167] width 47 height 48
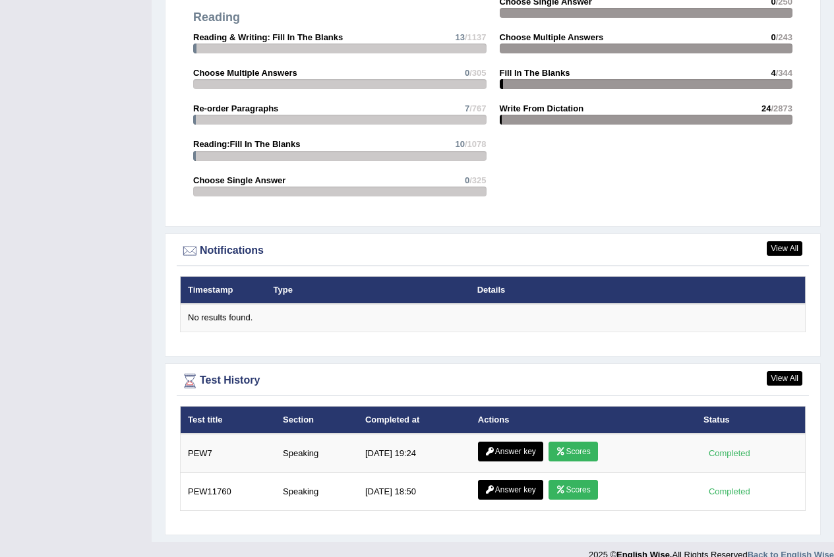
scroll to position [1391, 0]
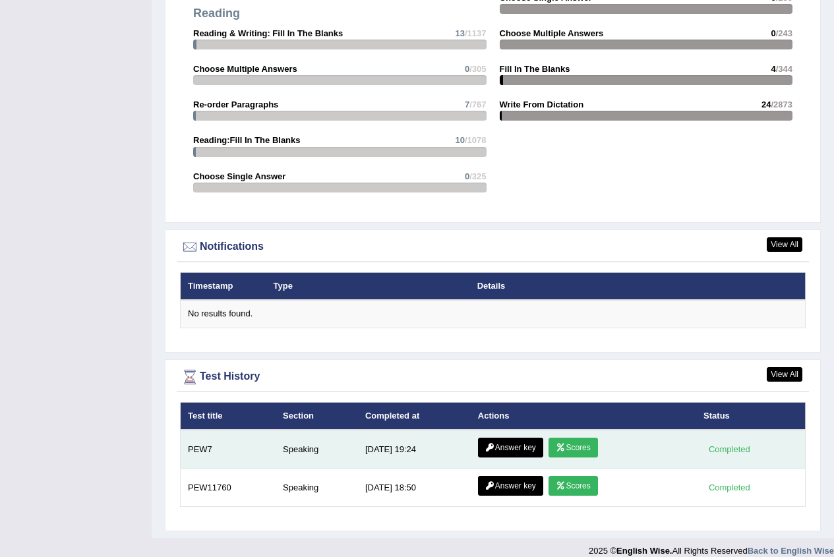
click at [559, 438] on link "Scores" at bounding box center [573, 448] width 49 height 20
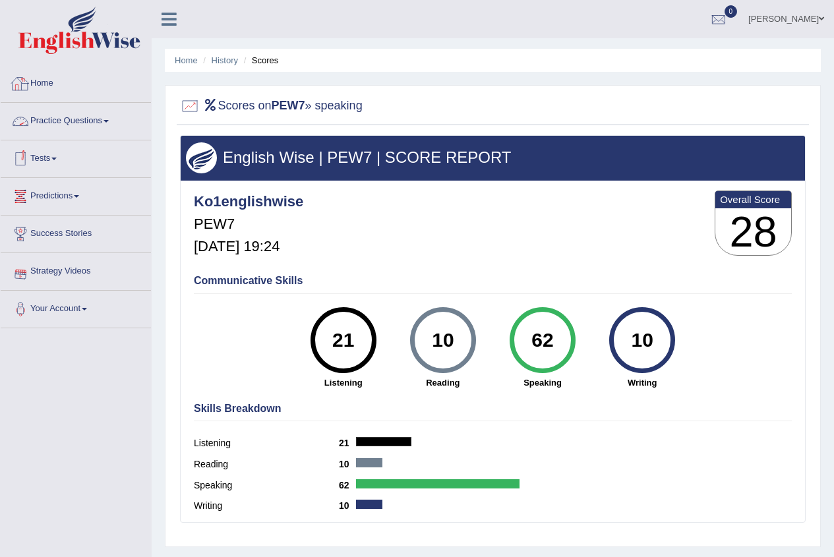
click at [48, 78] on link "Home" at bounding box center [76, 81] width 150 height 33
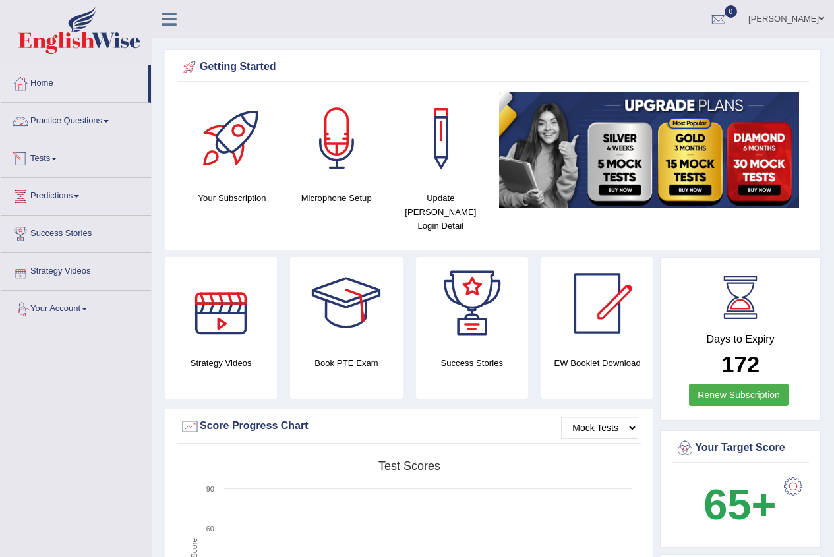
click at [55, 115] on link "Practice Questions" at bounding box center [76, 119] width 150 height 33
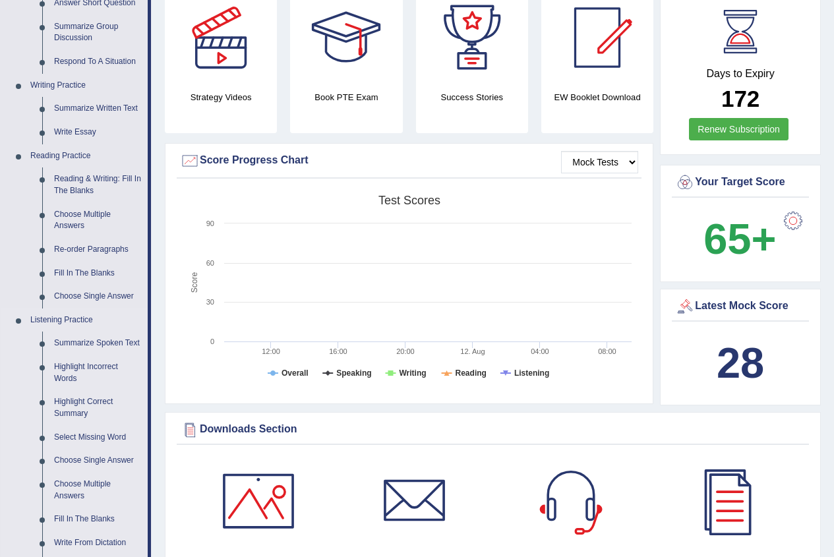
scroll to position [270, 0]
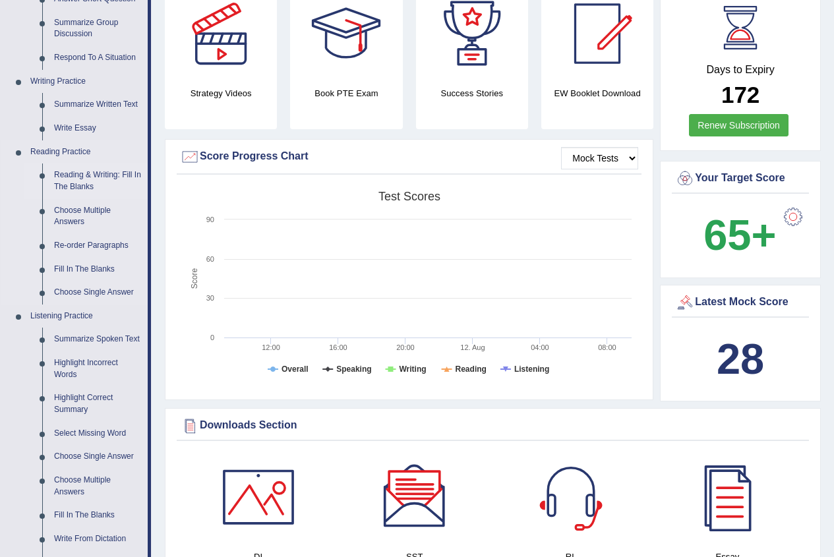
click at [103, 172] on link "Reading & Writing: Fill In The Blanks" at bounding box center [98, 181] width 100 height 35
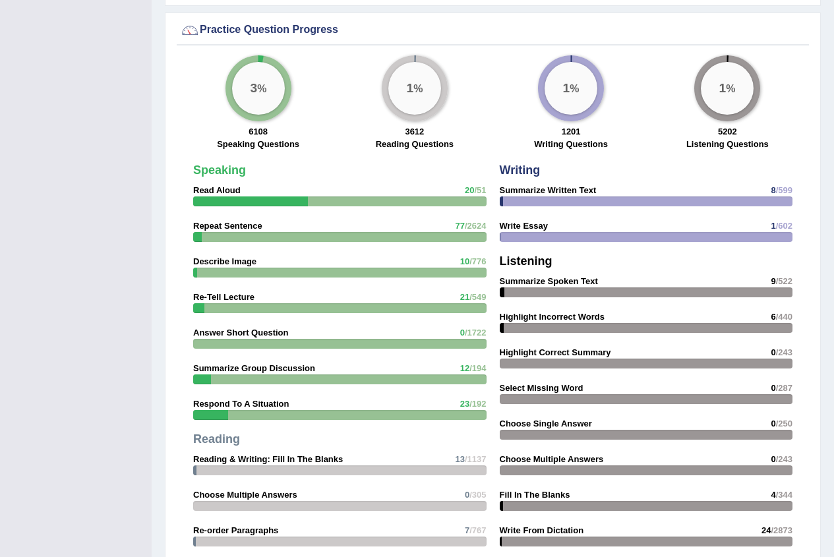
scroll to position [924, 0]
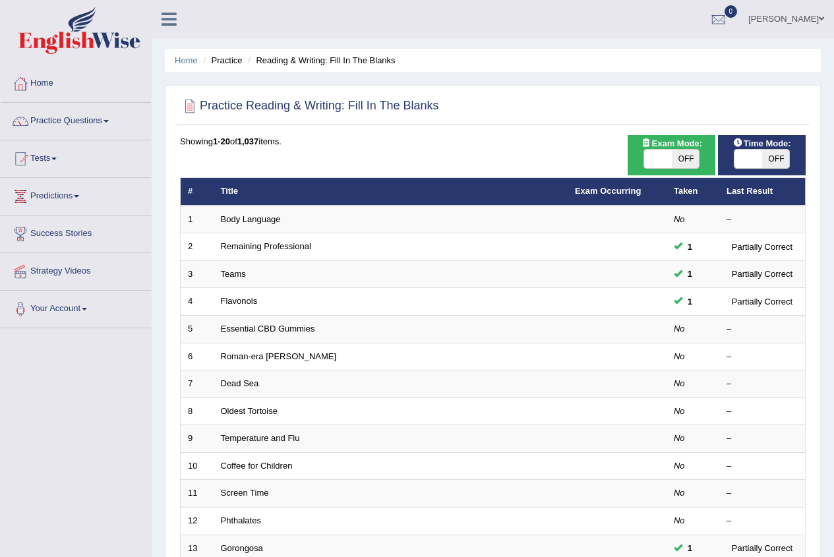
click at [768, 160] on span "OFF" at bounding box center [777, 159] width 28 height 18
checkbox input "true"
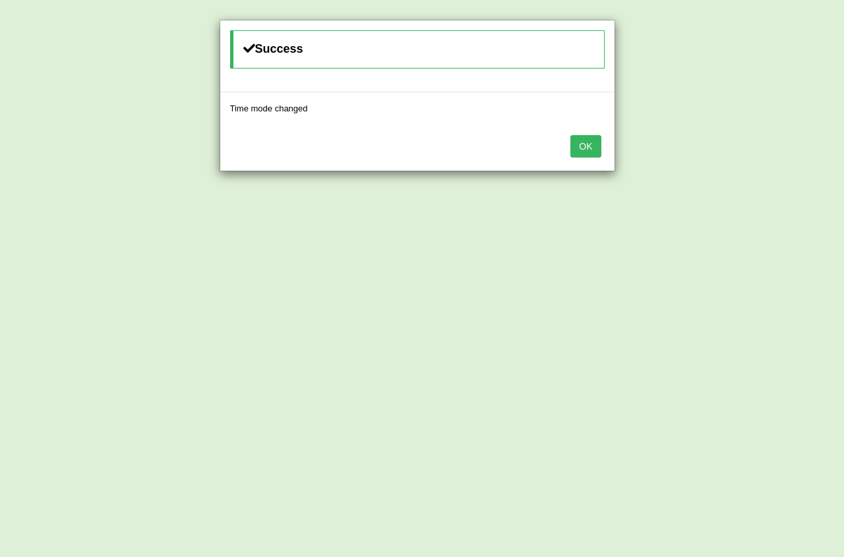
click at [582, 146] on button "OK" at bounding box center [586, 146] width 30 height 22
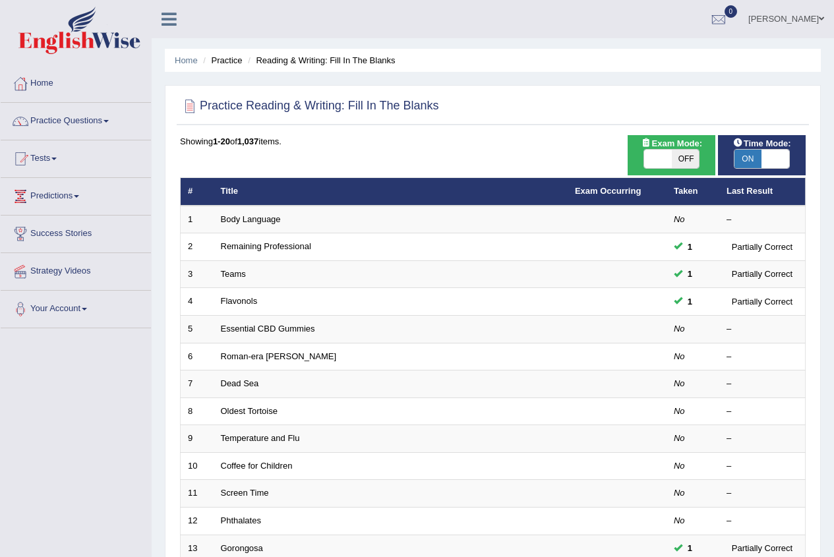
click at [697, 152] on span "OFF" at bounding box center [686, 159] width 28 height 18
checkbox input "true"
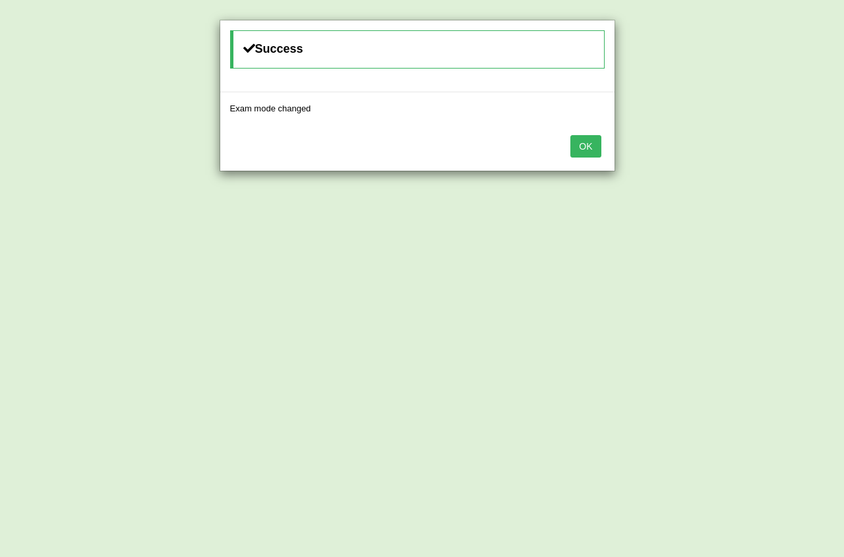
click at [592, 148] on button "OK" at bounding box center [586, 146] width 30 height 22
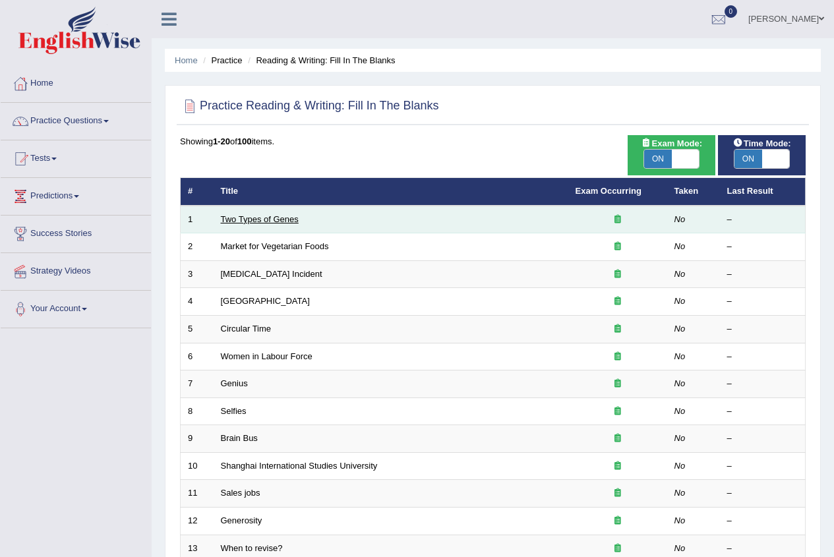
click at [261, 219] on link "Two Types of Genes" at bounding box center [260, 219] width 78 height 10
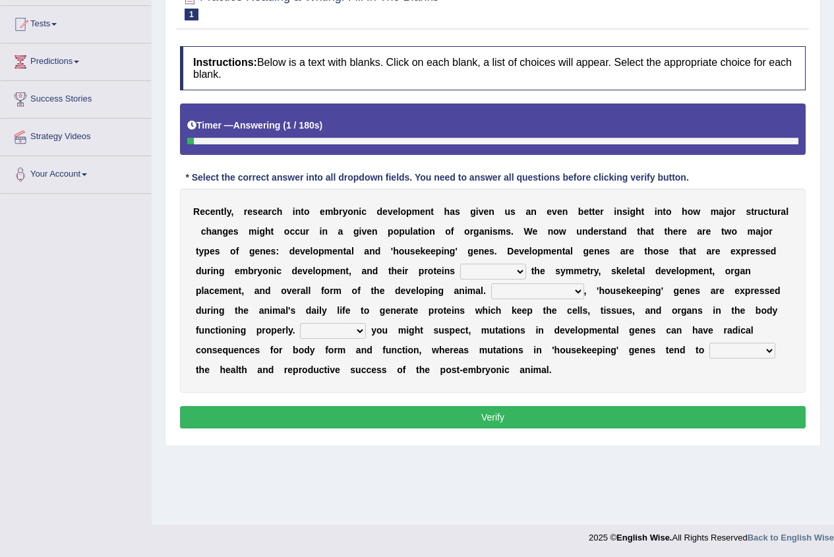
scroll to position [135, 0]
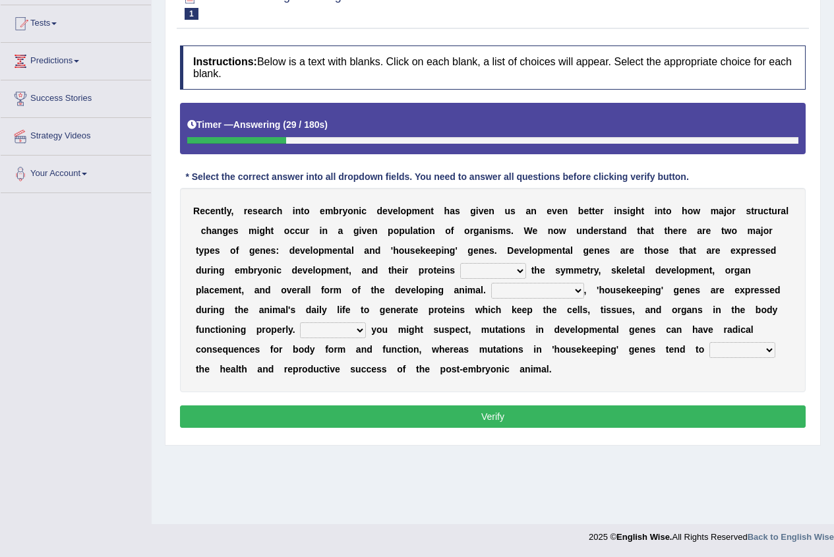
click at [460, 267] on select "push control hold elevate" at bounding box center [493, 271] width 66 height 16
select select "hold"
click at [460, 263] on select "push control hold elevate" at bounding box center [493, 271] width 66 height 16
click at [460, 268] on select "push control hold elevate" at bounding box center [493, 271] width 66 height 16
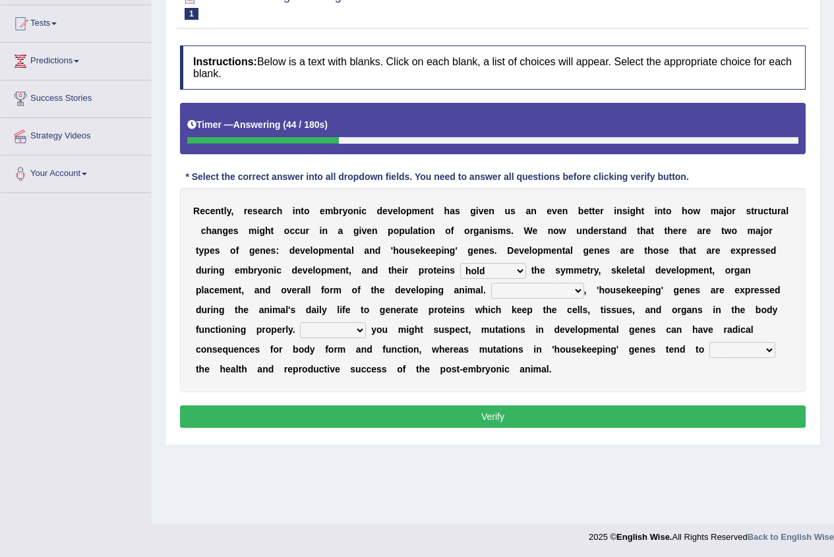
click at [491, 288] on select "Correspondingly Inclusively Conversely In contrast" at bounding box center [537, 291] width 93 height 16
select select "In contrast"
click at [491, 283] on select "Correspondingly Inclusively Conversely In contrast" at bounding box center [537, 291] width 93 height 16
click at [491, 292] on select "Correspondingly Inclusively Conversely In contrast" at bounding box center [537, 291] width 93 height 16
click at [138, 299] on div "Toggle navigation Home Practice Questions Speaking Practice Read Aloud Repeat S…" at bounding box center [417, 208] width 834 height 686
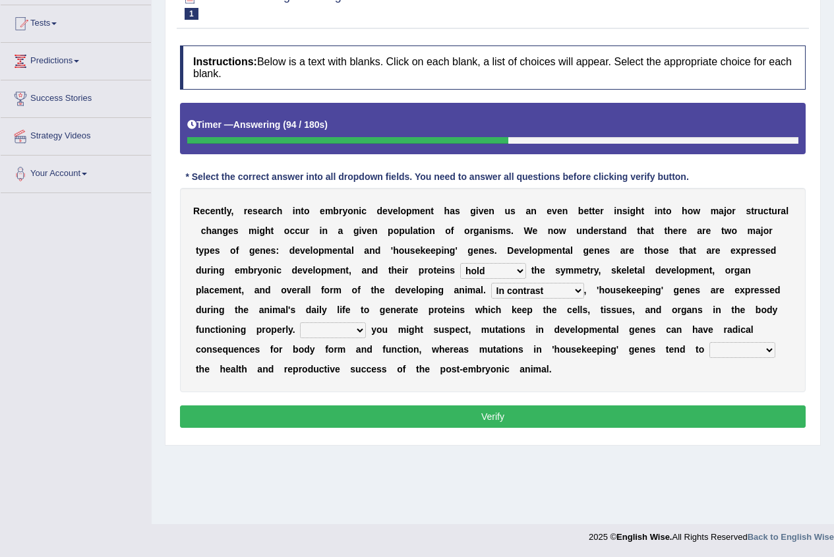
click at [491, 292] on select "Correspondingly Inclusively Conversely In contrast" at bounding box center [537, 291] width 93 height 16
click at [491, 283] on select "Correspondingly Inclusively Conversely In contrast" at bounding box center [537, 291] width 93 height 16
click at [366, 323] on select "For As With Within" at bounding box center [333, 331] width 66 height 16
select select "As"
click at [366, 323] on select "For As With Within" at bounding box center [333, 331] width 66 height 16
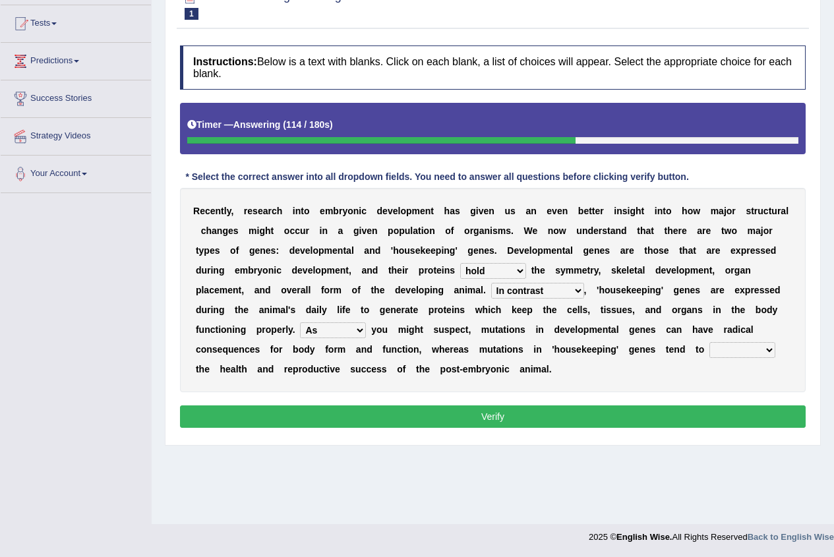
click at [580, 371] on div "R e c e n t l y , r e s e a r c h i n t o e m b r y o n i c d e v e l o p m e n…" at bounding box center [493, 290] width 626 height 204
click at [710, 354] on select "affect effect interrupt defect" at bounding box center [743, 350] width 66 height 16
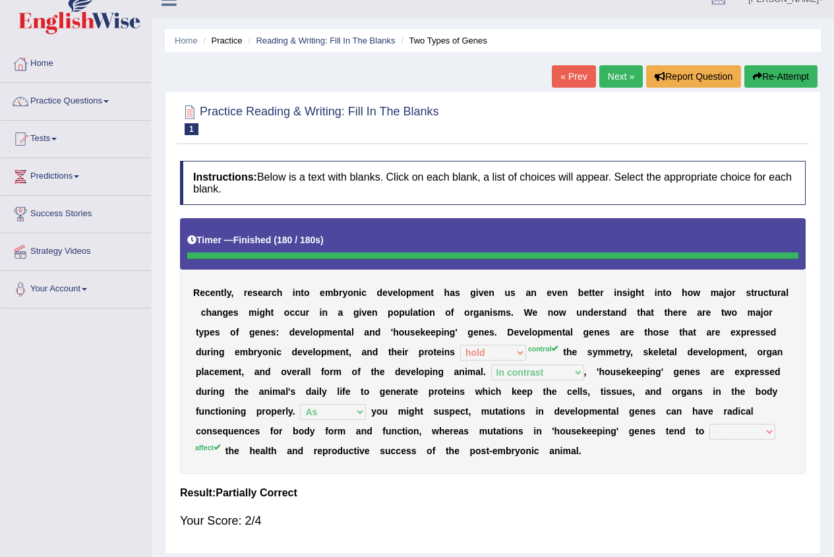
scroll to position [0, 0]
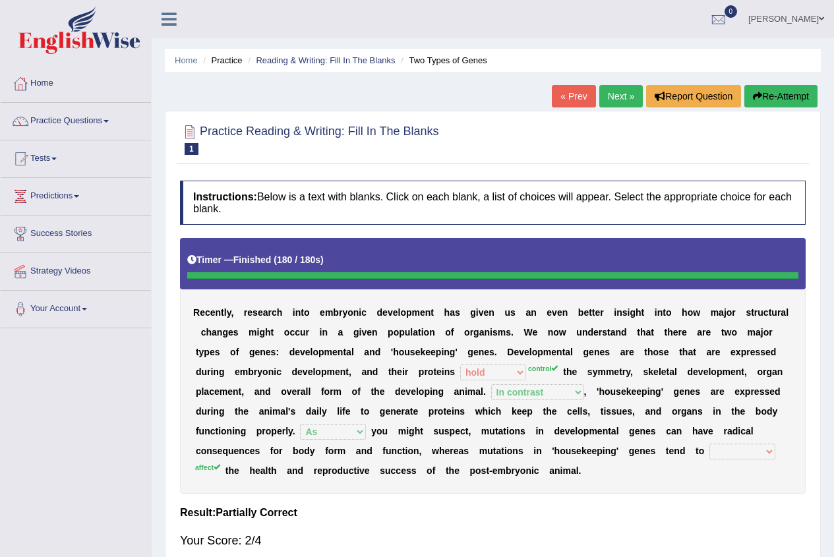
click at [599, 84] on div "Home Practice Reading & Writing: Fill In The Blanks Two Types of Genes « Prev N…" at bounding box center [493, 330] width 683 height 660
click at [612, 98] on link "Next »" at bounding box center [622, 96] width 44 height 22
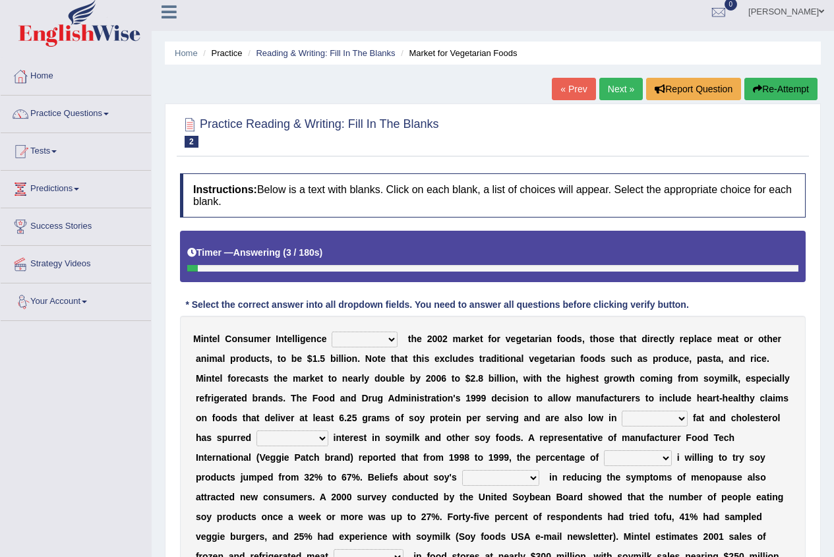
scroll to position [3, 0]
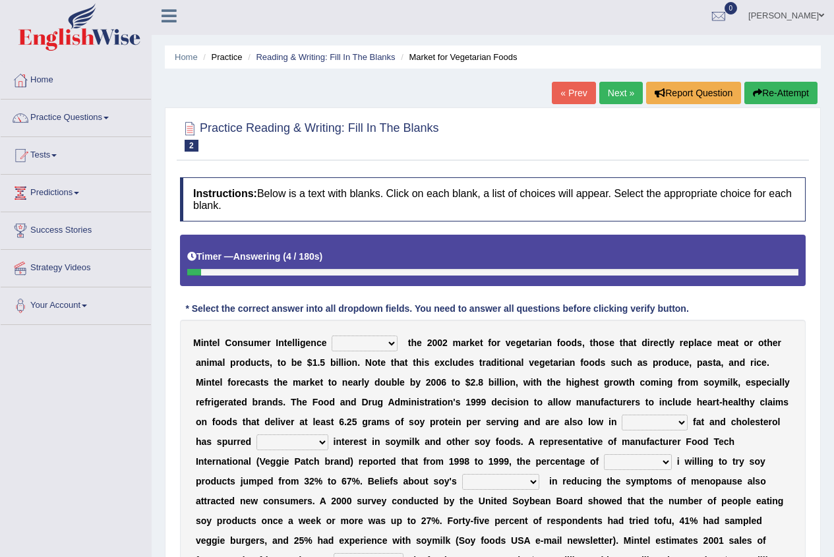
click at [632, 94] on link "Next »" at bounding box center [622, 93] width 44 height 22
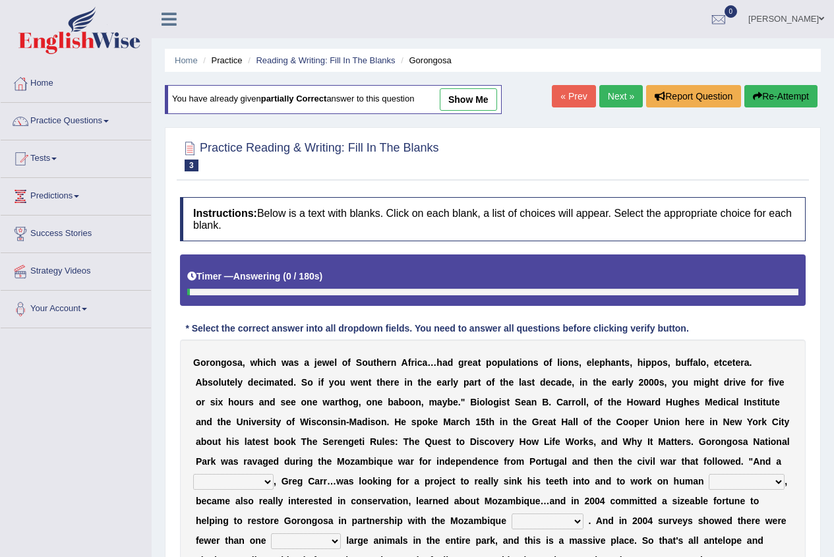
click at [625, 97] on link "Next »" at bounding box center [622, 96] width 44 height 22
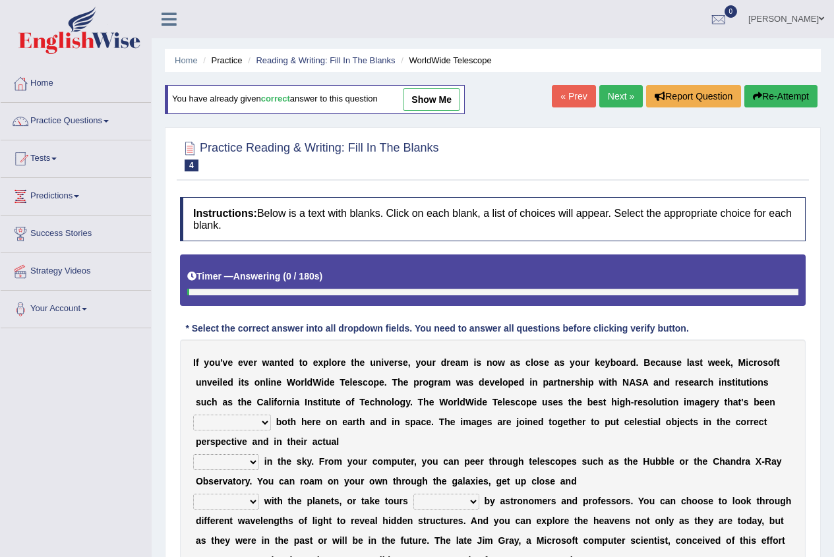
drag, startPoint x: 0, startPoint y: 0, endPoint x: 624, endPoint y: 97, distance: 631.5
click at [624, 97] on link "Next »" at bounding box center [622, 96] width 44 height 22
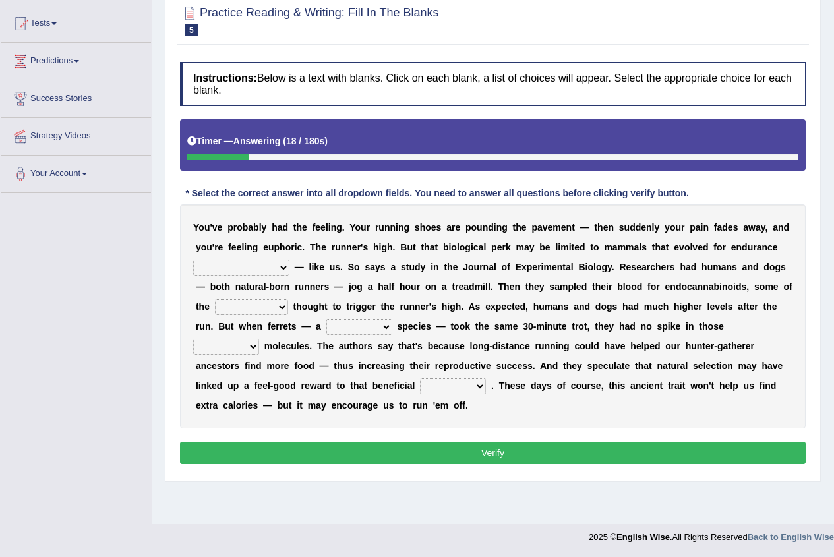
click at [290, 260] on select "[PERSON_NAME] personalize classifies exercise" at bounding box center [241, 268] width 96 height 16
select select "exercise"
click at [290, 260] on select "[PERSON_NAME] personalize classifies exercise" at bounding box center [241, 268] width 96 height 16
click at [288, 299] on select "almshouse turnarounds compounds foxhounds" at bounding box center [251, 307] width 73 height 16
select select "compounds"
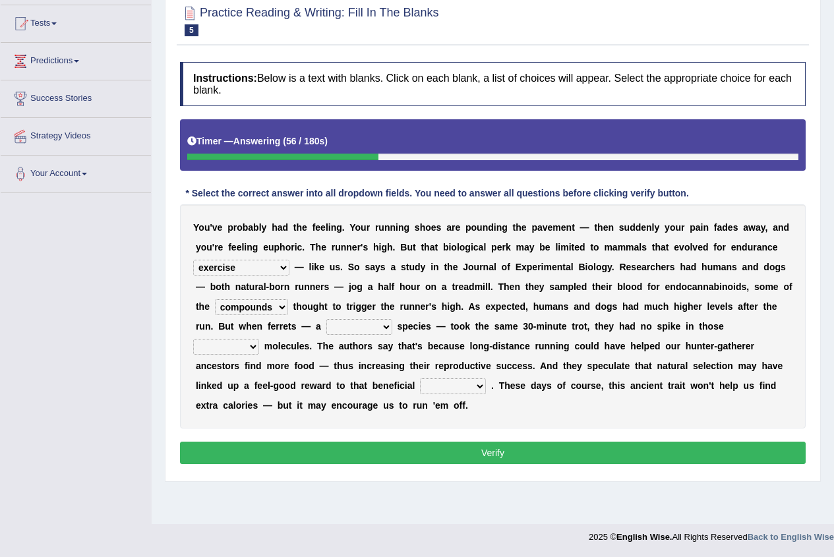
click at [288, 299] on select "almshouse turnarounds compounds foxhounds" at bounding box center [251, 307] width 73 height 16
click at [392, 319] on select "excellency merely faerie sedentary" at bounding box center [360, 327] width 66 height 16
select select "sedentary"
click at [392, 319] on select "excellency merely faerie sedentary" at bounding box center [360, 327] width 66 height 16
click at [259, 339] on select "groaned feel-good inchoate loaned" at bounding box center [226, 347] width 66 height 16
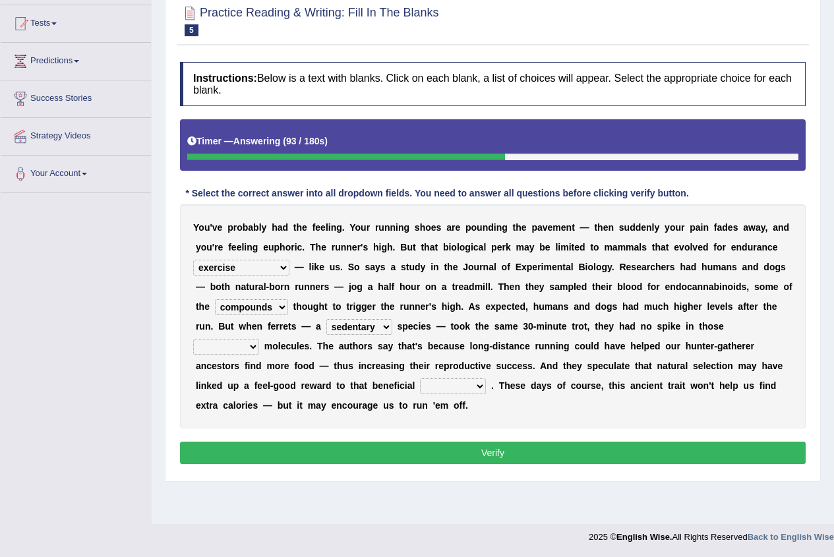
select select "feel-good"
click at [259, 339] on select "groaned feel-good inchoate loaned" at bounding box center [226, 347] width 66 height 16
click at [486, 379] on select "wager exchanger behavior regulator" at bounding box center [453, 387] width 66 height 16
select select "regulator"
click at [486, 379] on select "wager exchanger behavior regulator" at bounding box center [453, 387] width 66 height 16
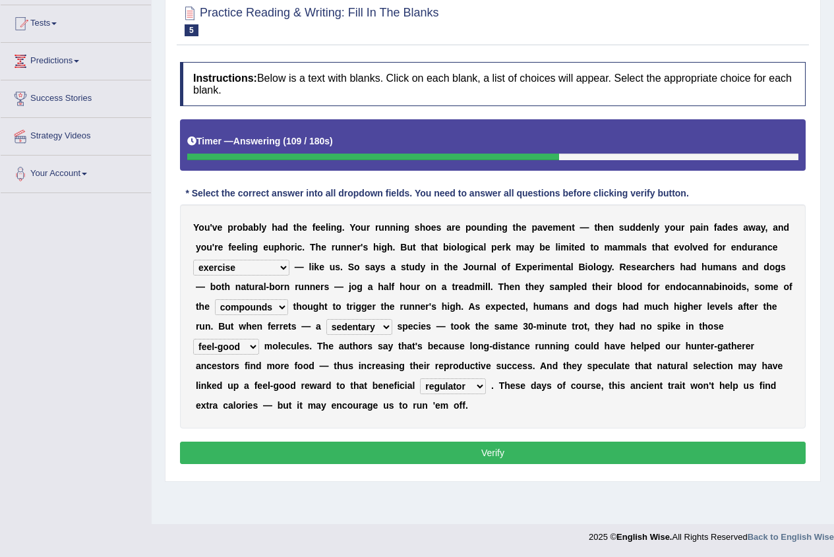
click at [610, 442] on button "Verify" at bounding box center [493, 453] width 626 height 22
